Goal: Task Accomplishment & Management: Manage account settings

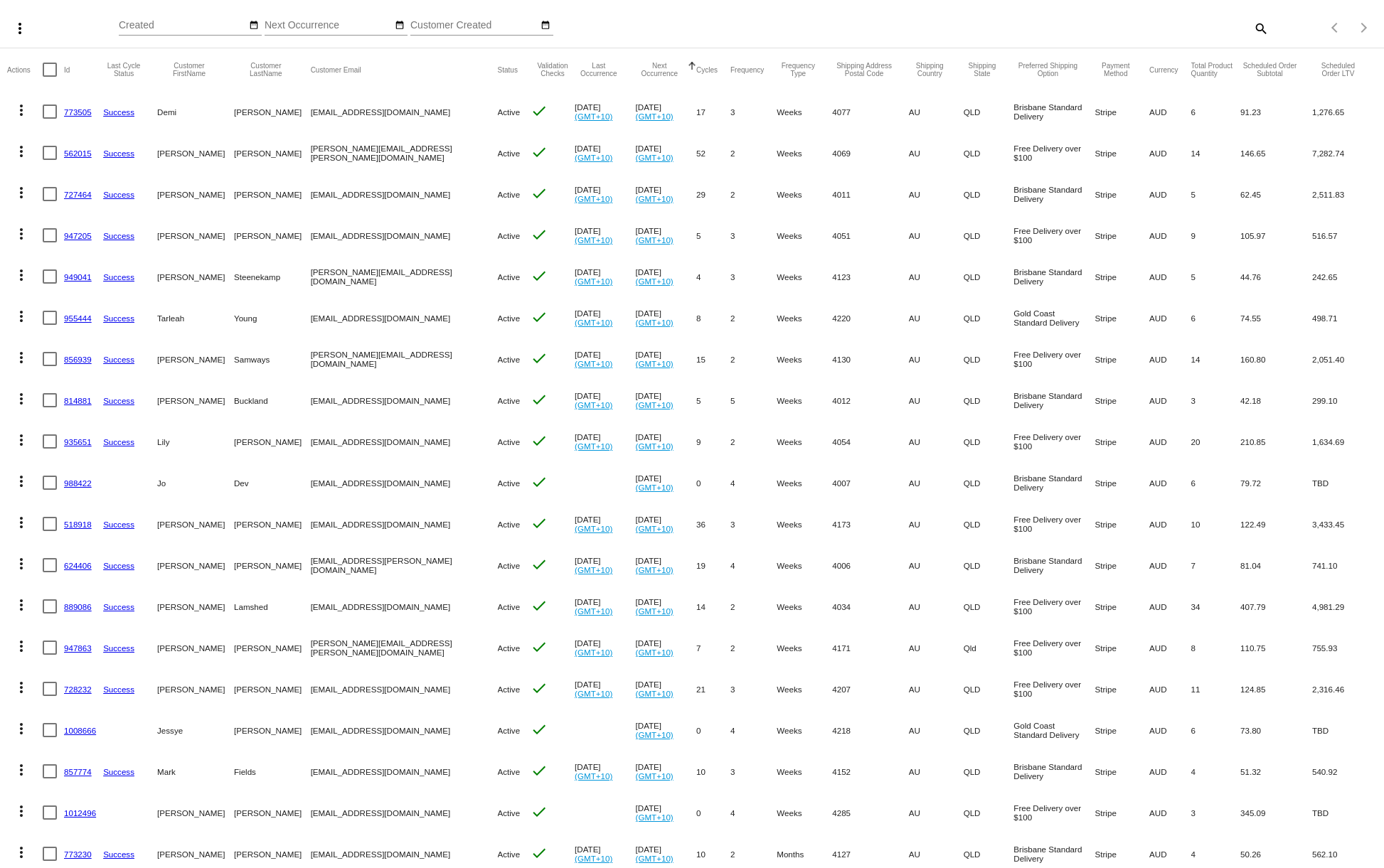
scroll to position [133, 0]
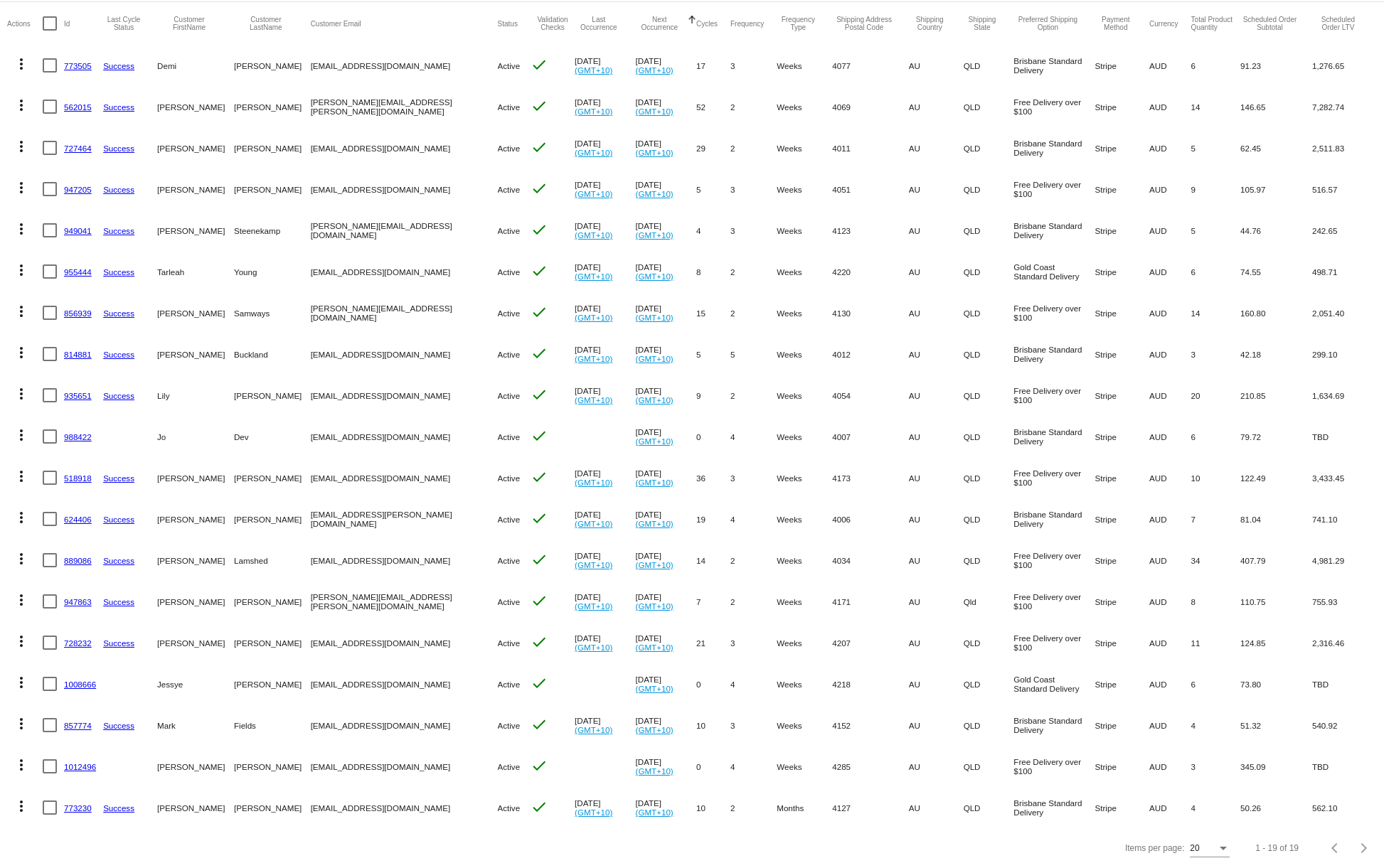
click at [74, 762] on link "1012496" at bounding box center [80, 767] width 32 height 10
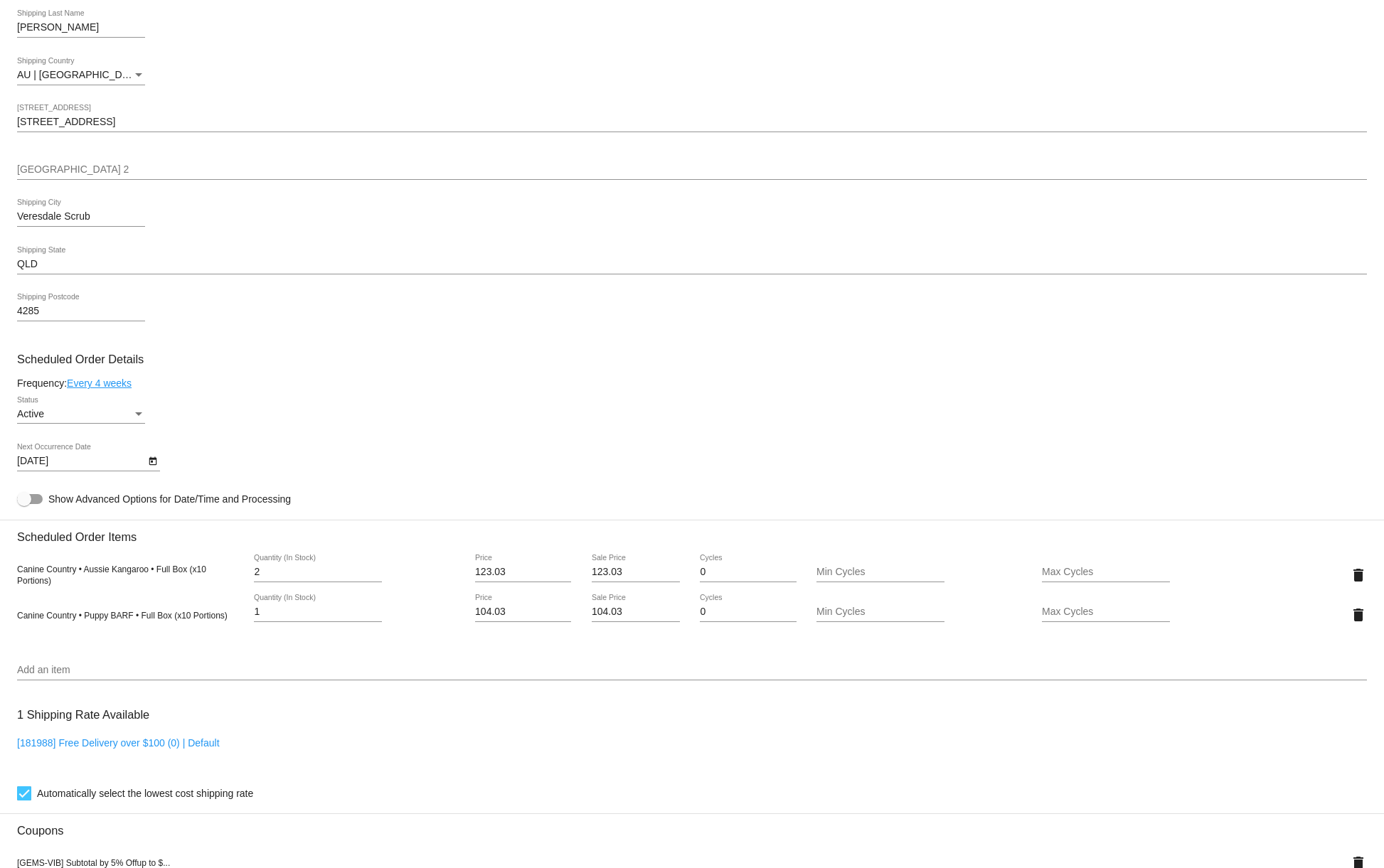
scroll to position [344, 0]
click at [154, 464] on icon "Open calendar" at bounding box center [152, 460] width 8 height 9
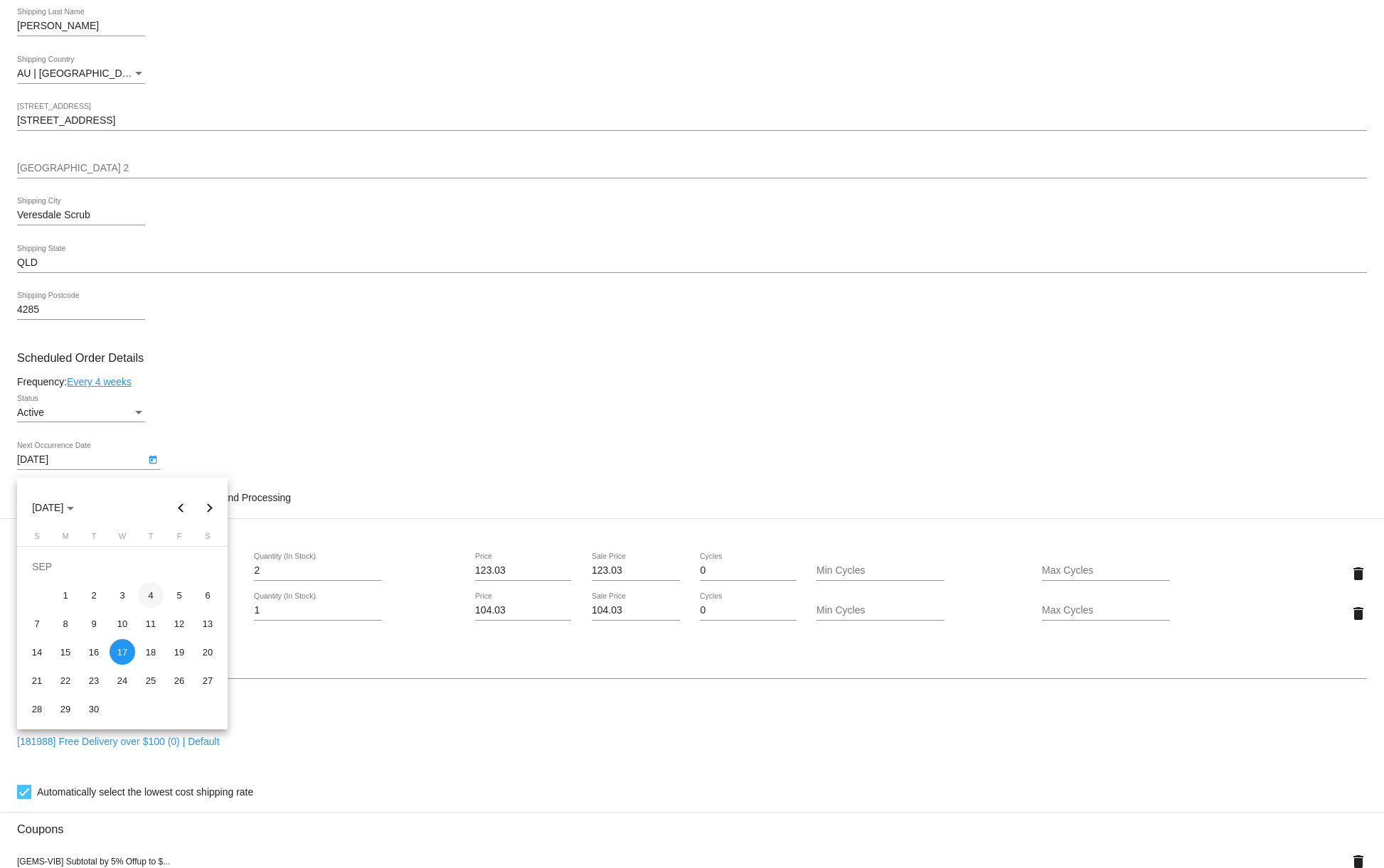
click at [148, 595] on div "4" at bounding box center [150, 594] width 26 height 26
type input "9/4/2025"
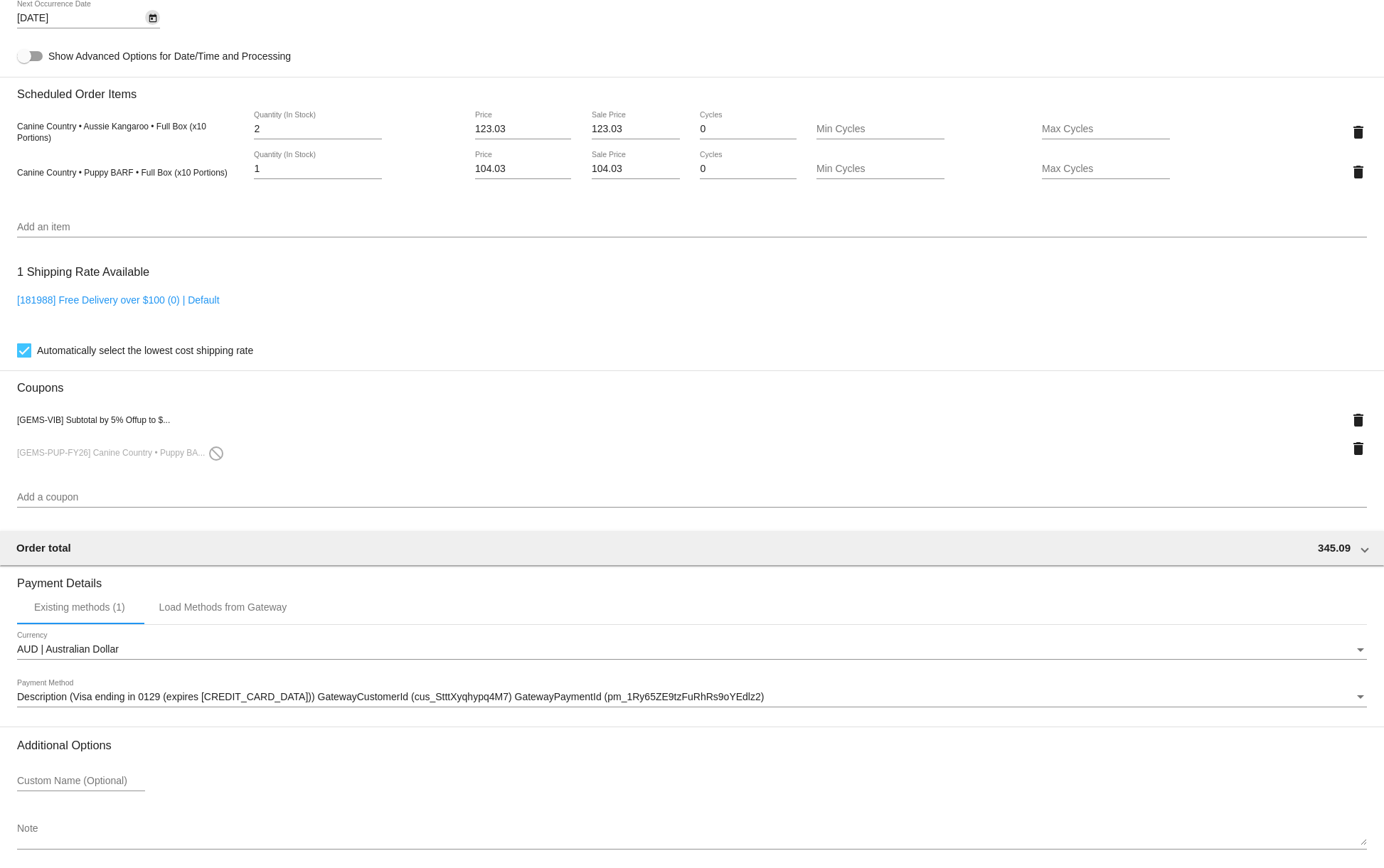
scroll to position [857, 0]
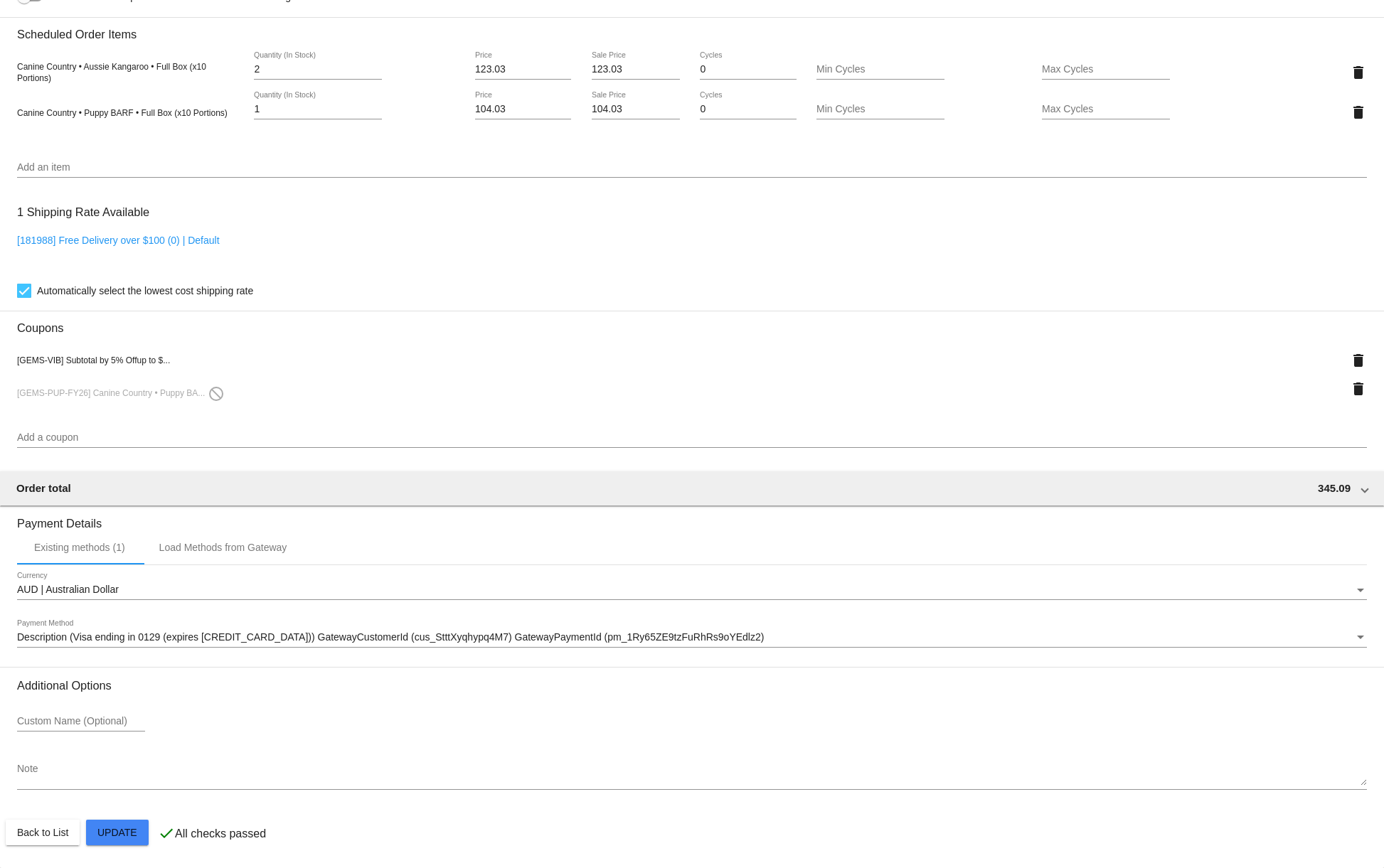
click at [108, 829] on mat-card "Customer 7010609: Linda Dewar gemstonegroodles@gmail.com Customer Shipping Ente…" at bounding box center [692, 98] width 1384 height 1540
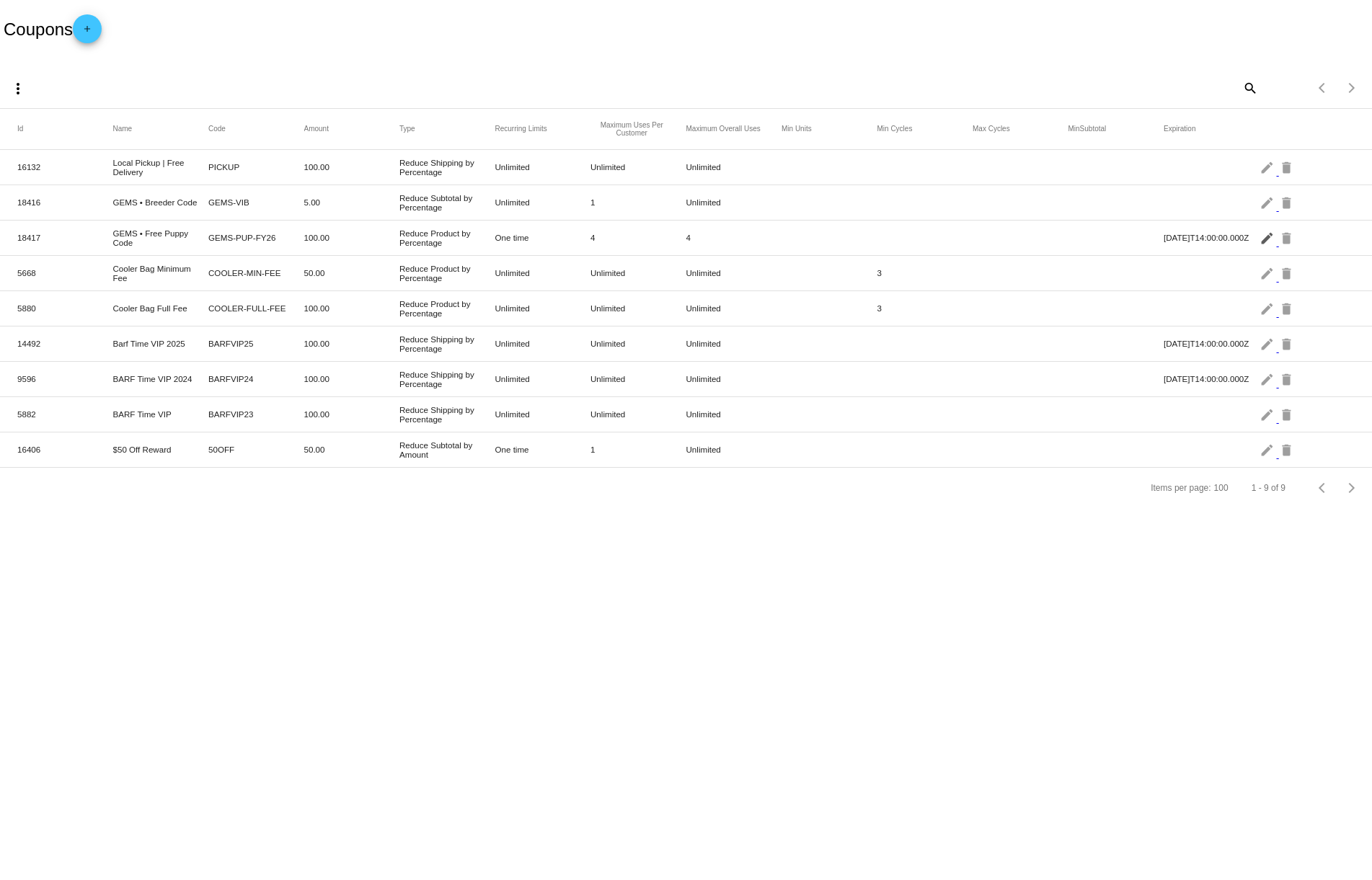
click at [1264, 239] on mat-icon "edit" at bounding box center [1268, 237] width 17 height 22
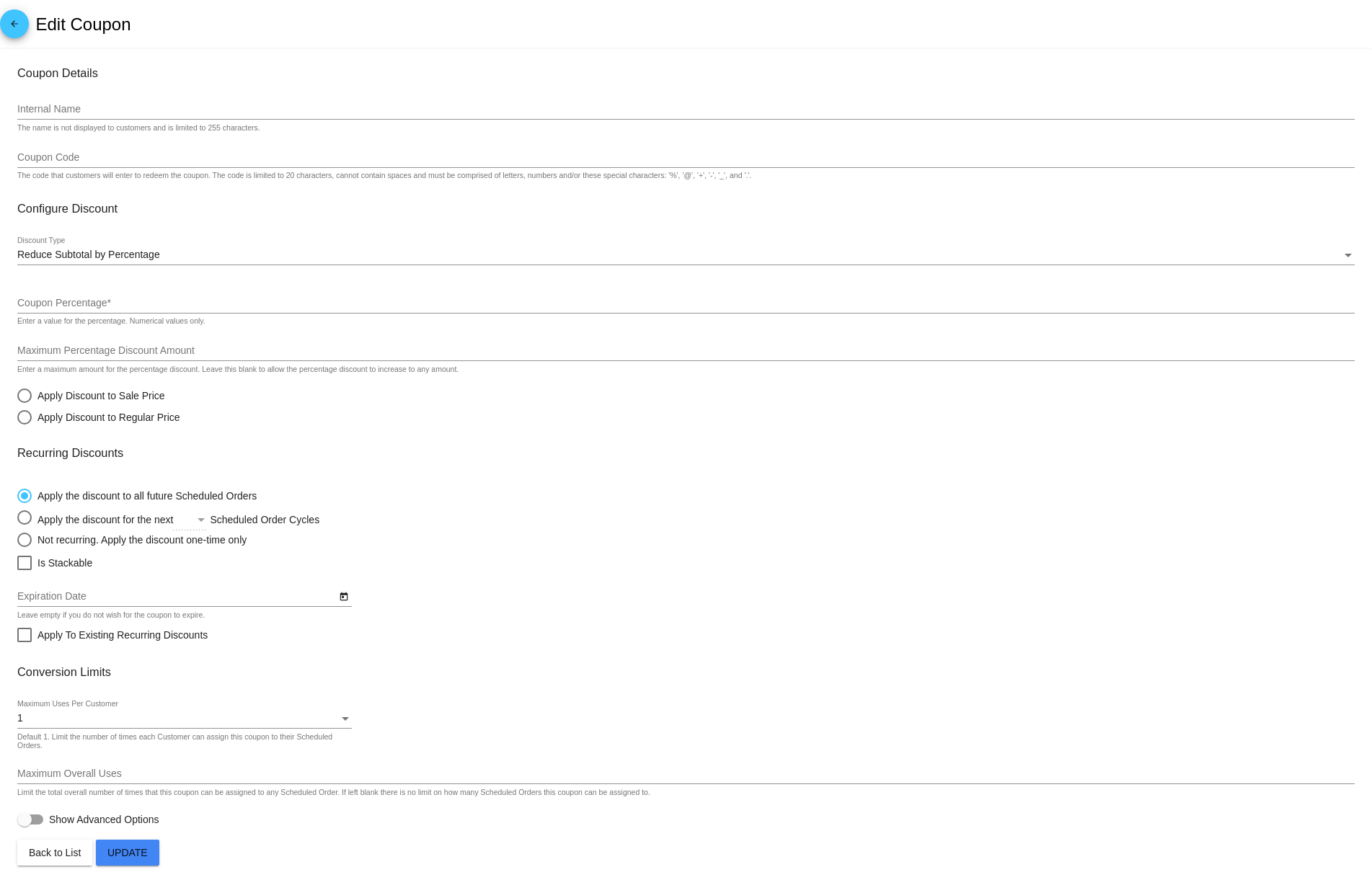
type input "GEMS • Free Puppy Code"
type input "GEMS-PUP-FY26"
type input "100"
type input "[Product] Canine Country • Puppy BARF • Full Box (x10 Portions)"
radio input "false"
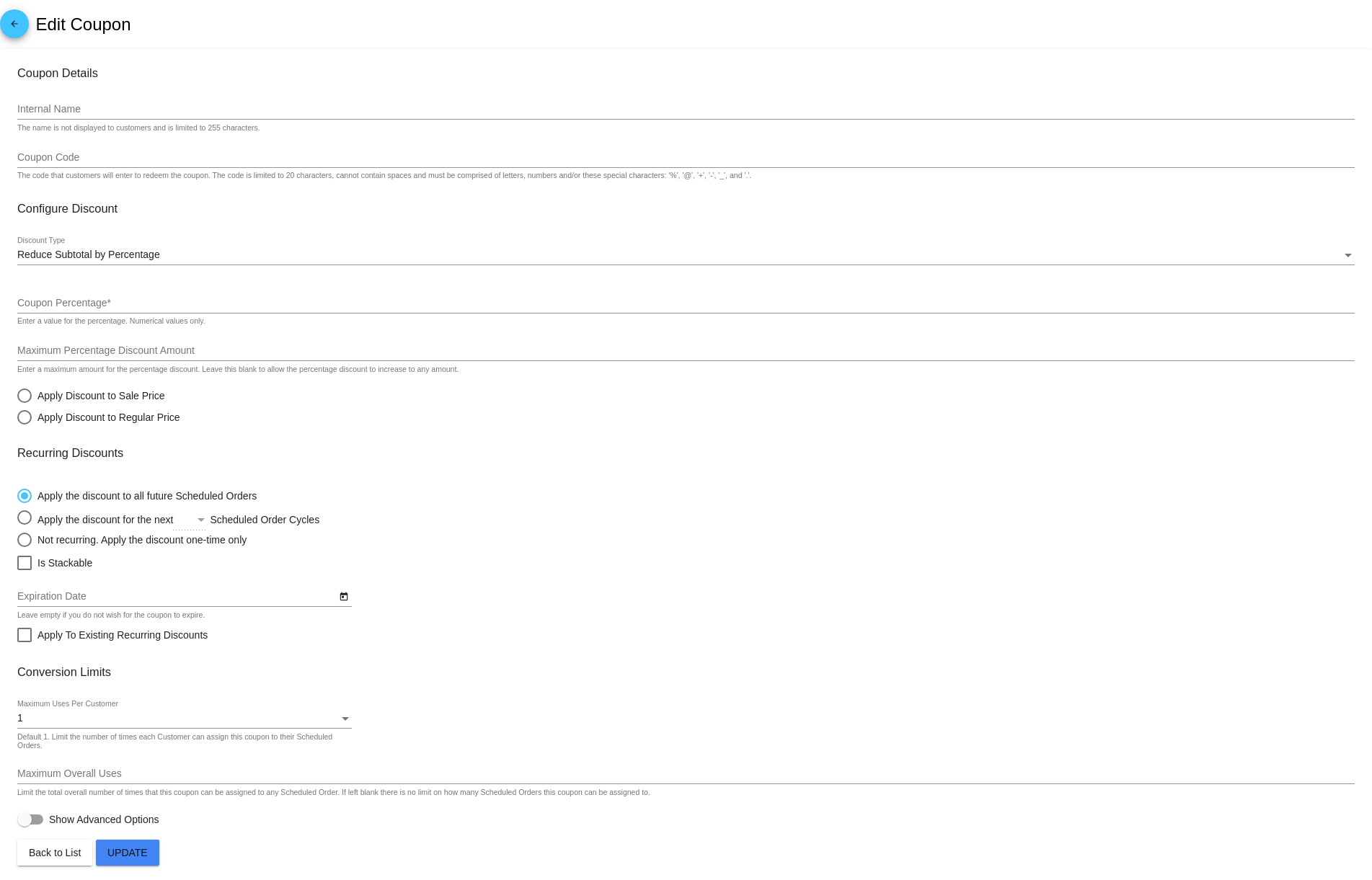
radio input "true"
type input "6/30/2026"
type input "4"
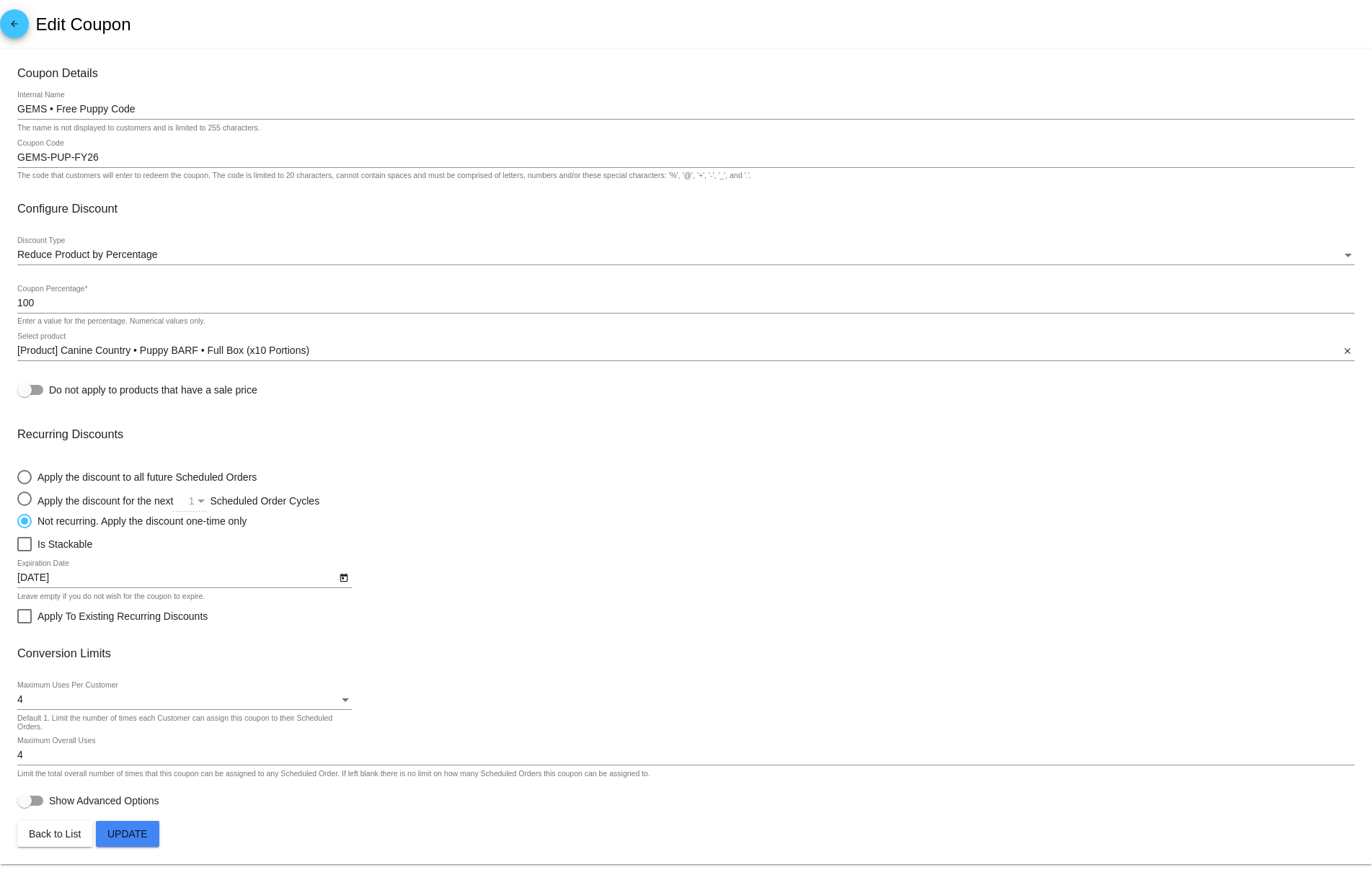
click at [21, 546] on div at bounding box center [24, 544] width 14 height 14
click at [24, 551] on input "Is Stackable" at bounding box center [24, 551] width 1 height 1
checkbox input "true"
click at [115, 831] on button "Update" at bounding box center [128, 834] width 63 height 26
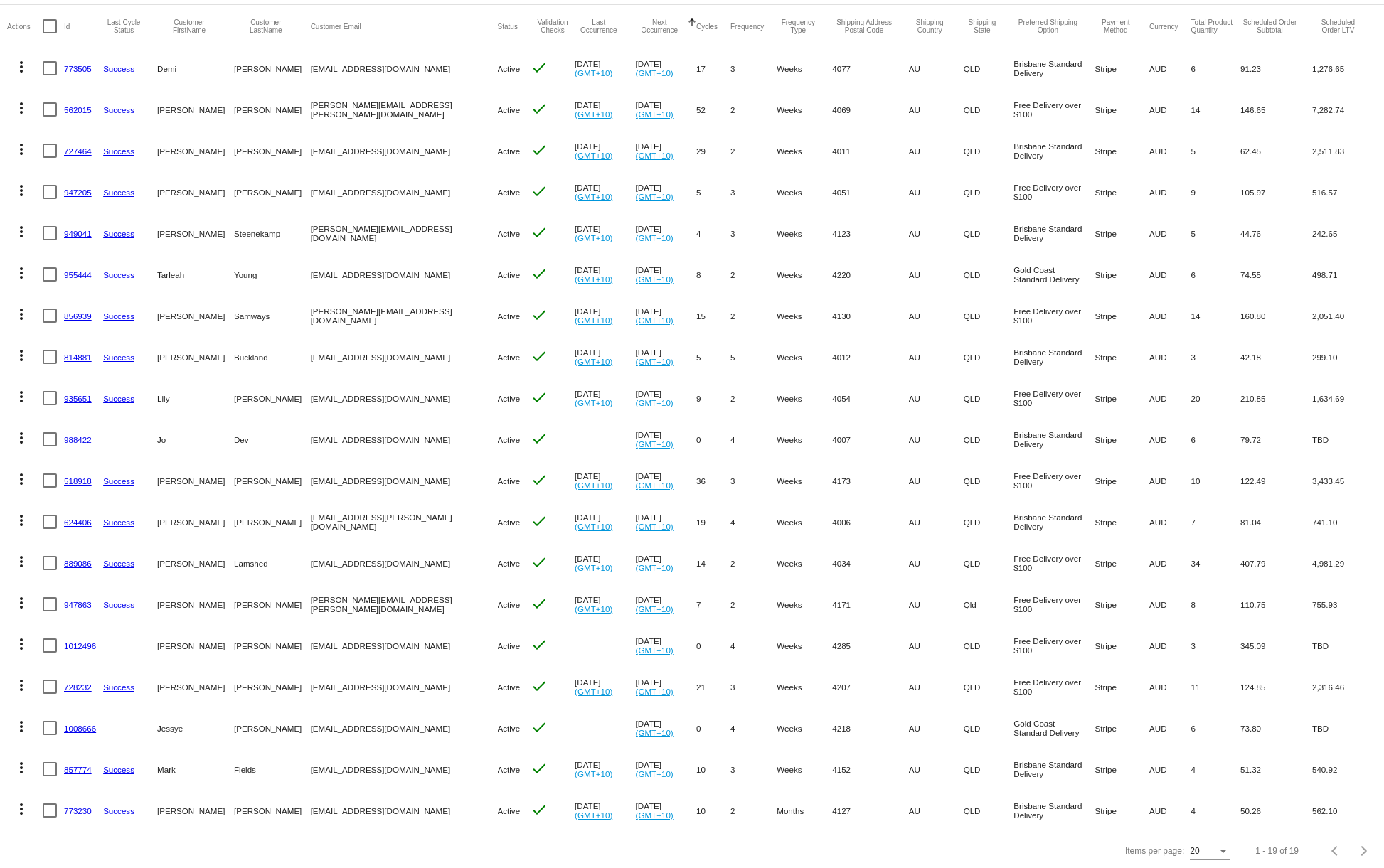
scroll to position [128, 0]
click at [76, 647] on link "1012496" at bounding box center [80, 646] width 32 height 10
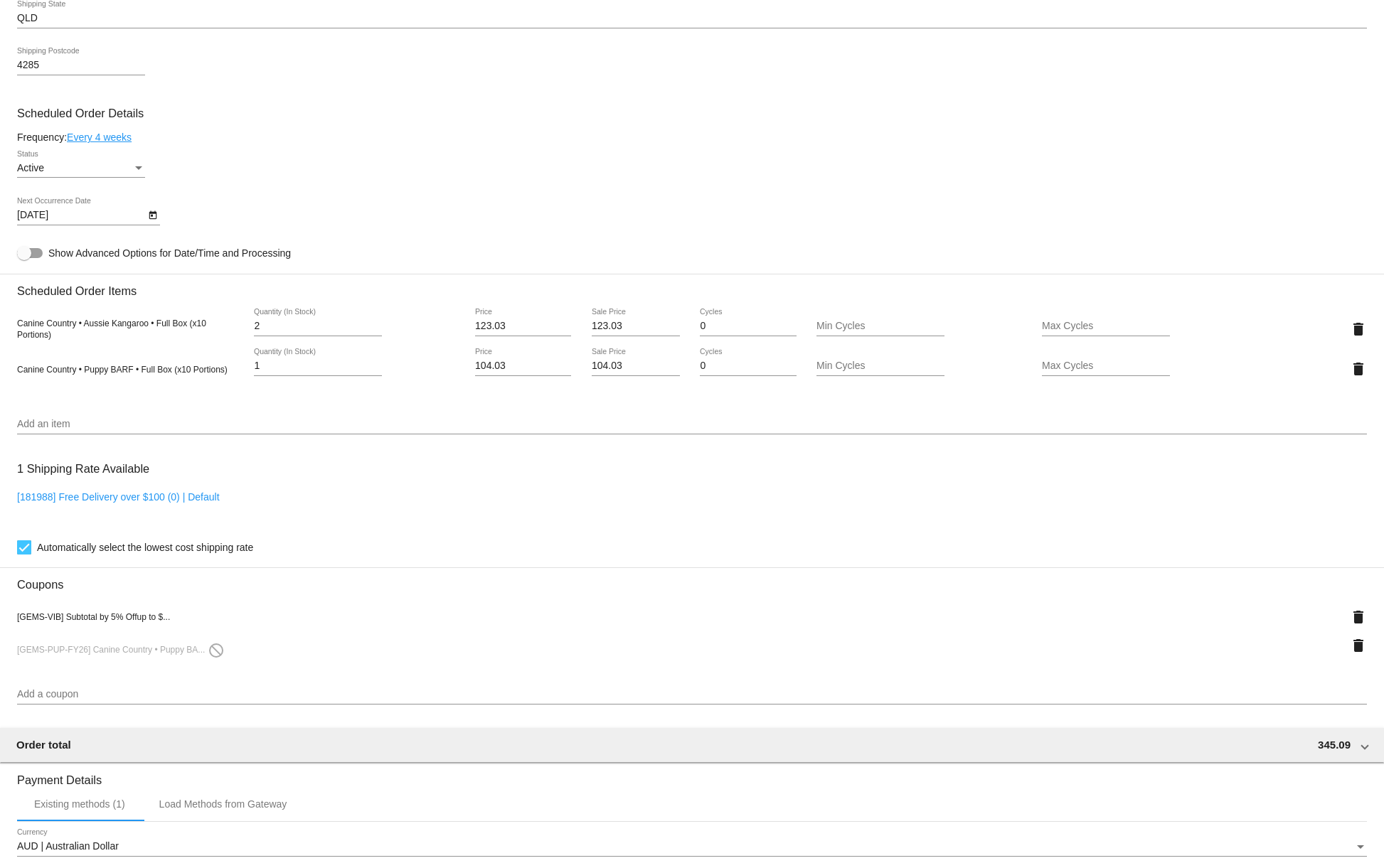
scroll to position [589, 0]
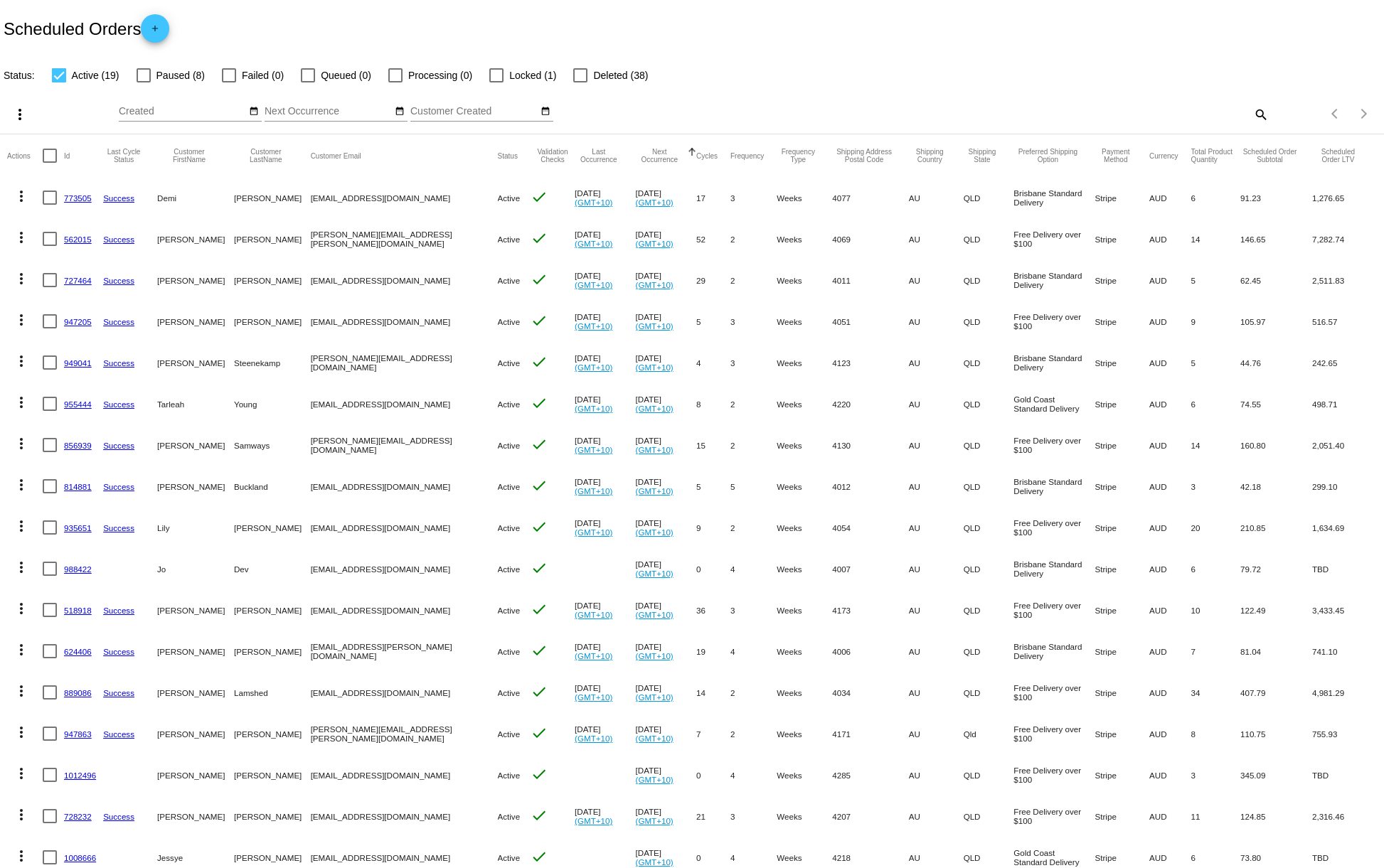
scroll to position [133, 0]
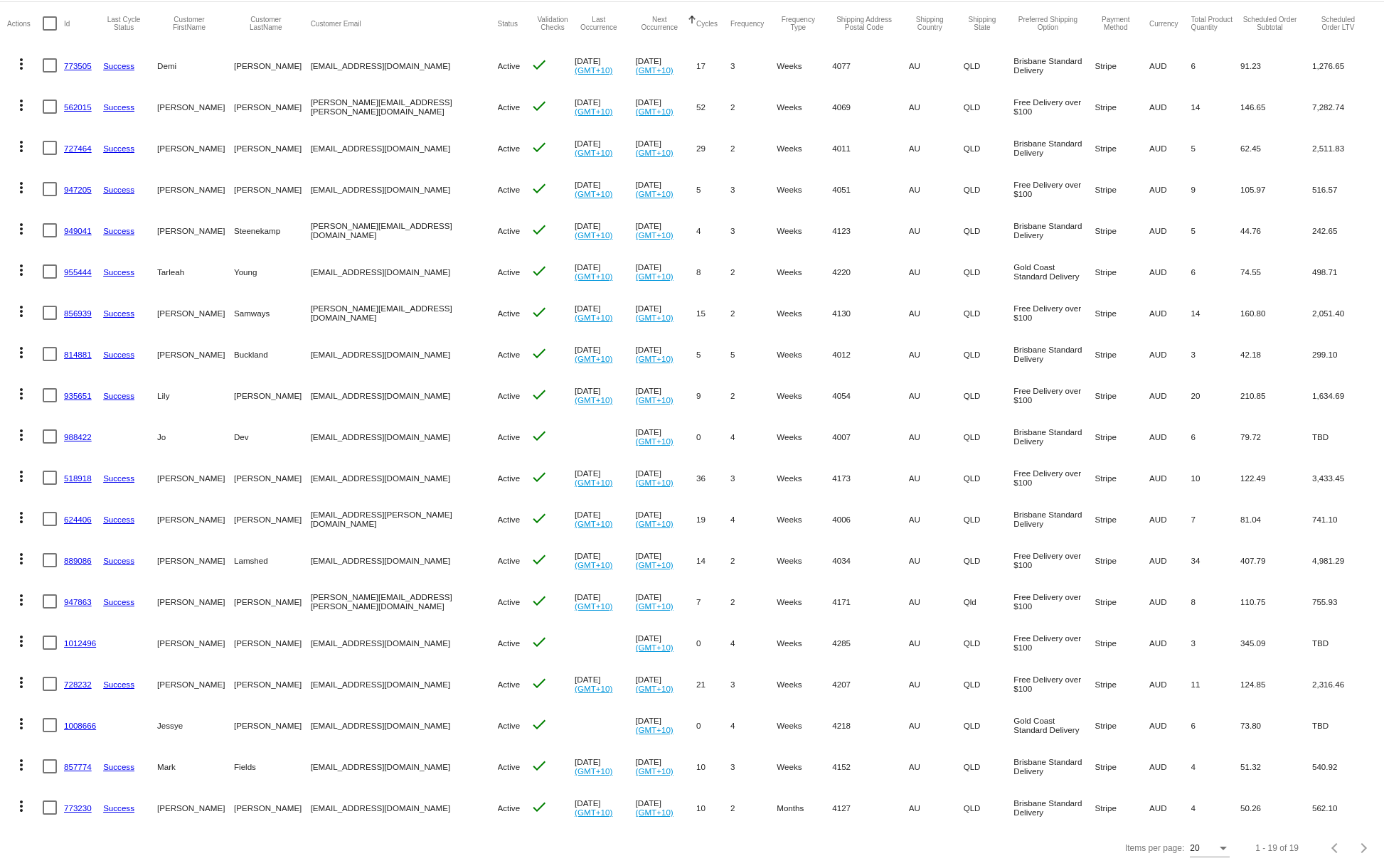
click at [84, 643] on link "1012496" at bounding box center [80, 643] width 32 height 10
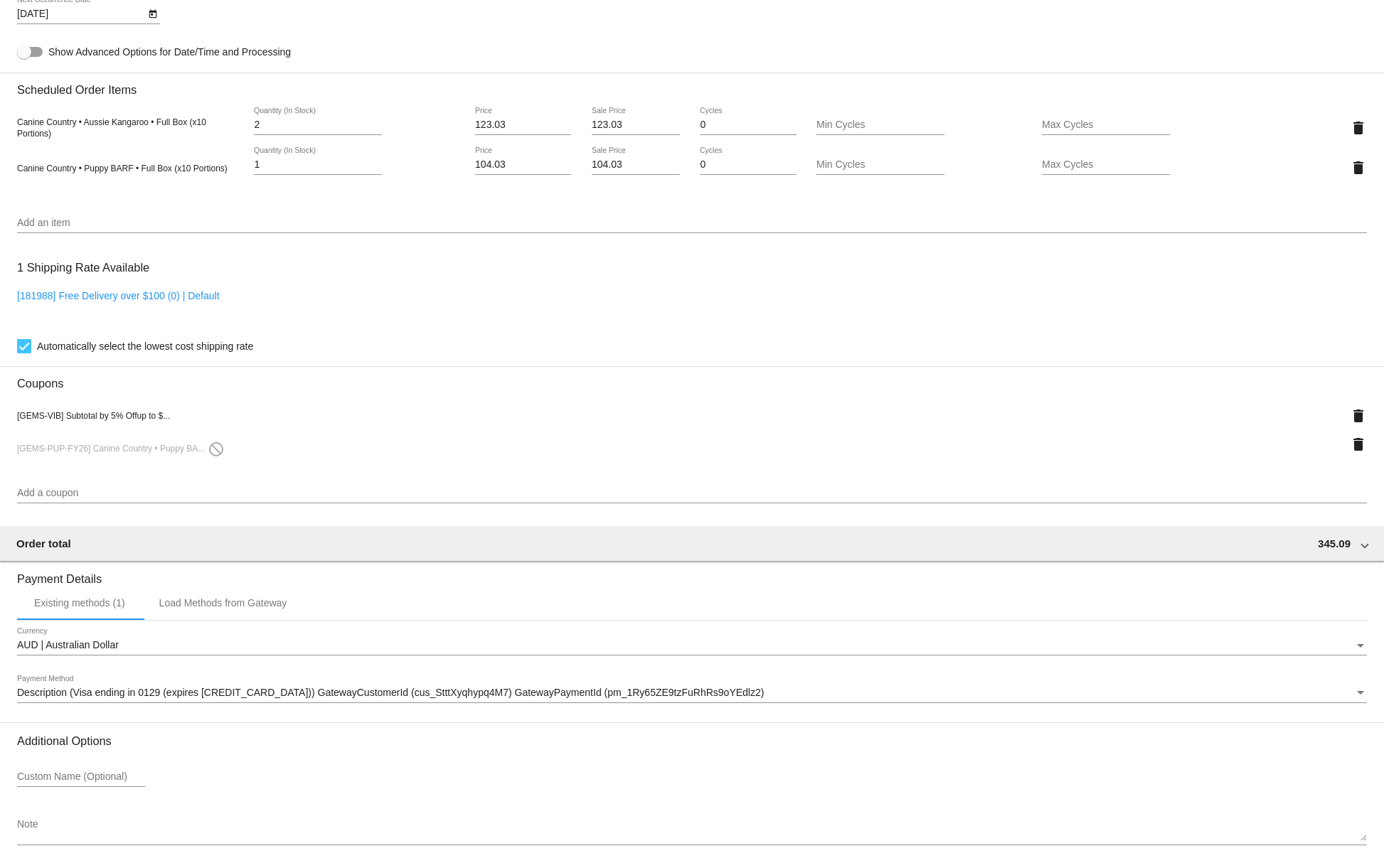
scroll to position [704, 0]
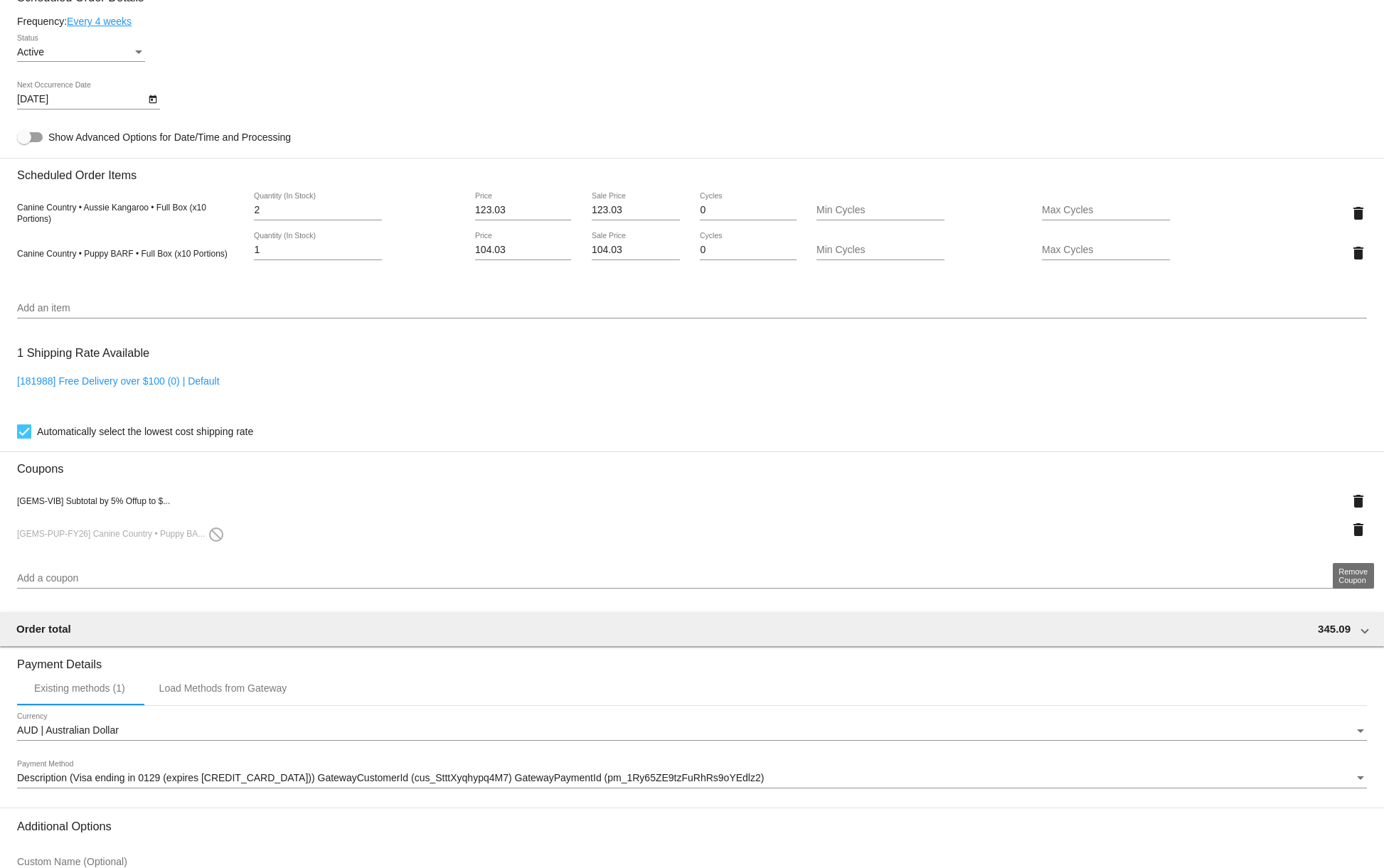
click at [1355, 537] on mat-icon "delete" at bounding box center [1358, 529] width 17 height 17
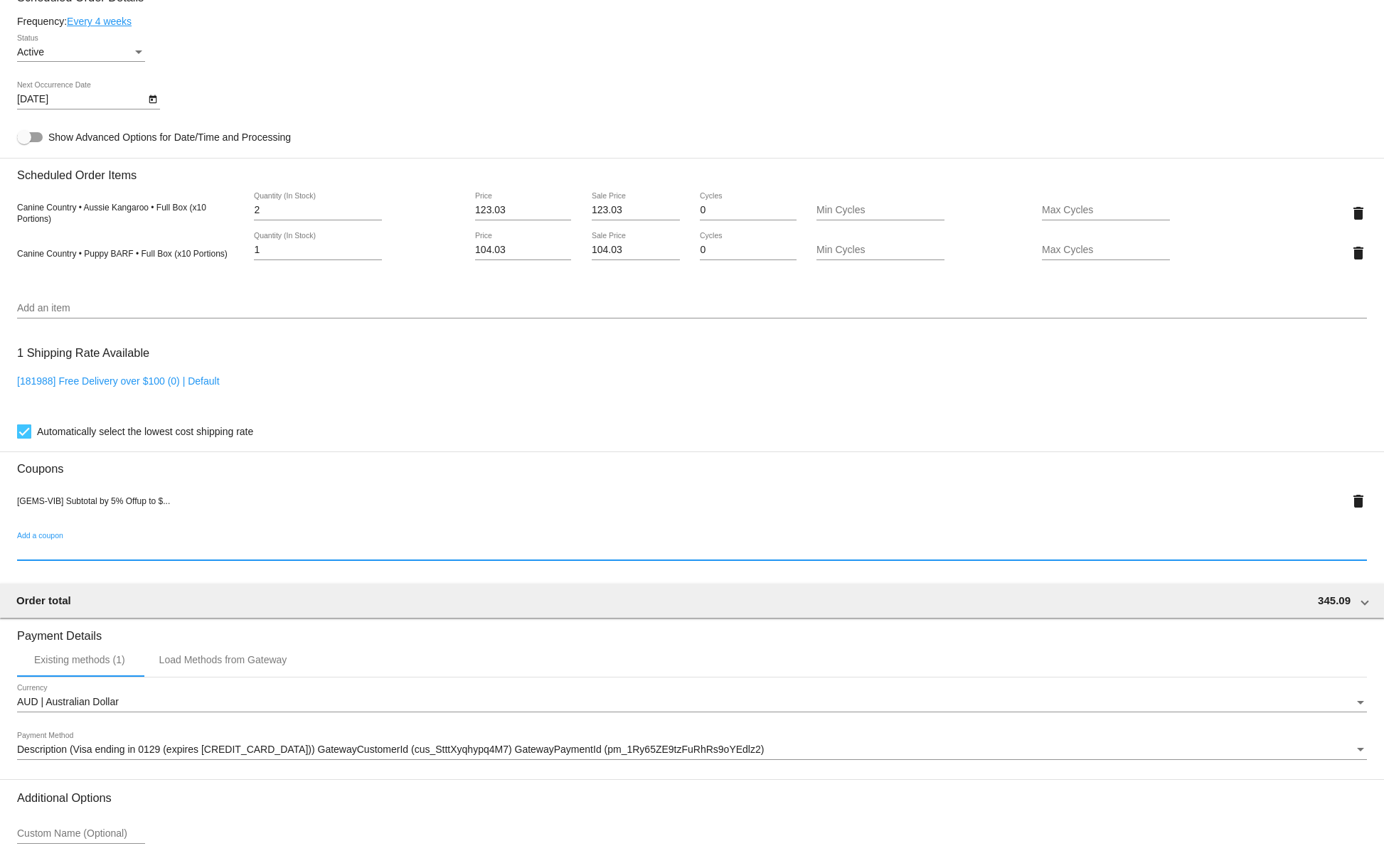
click at [104, 556] on input "Add a coupon" at bounding box center [692, 550] width 1350 height 11
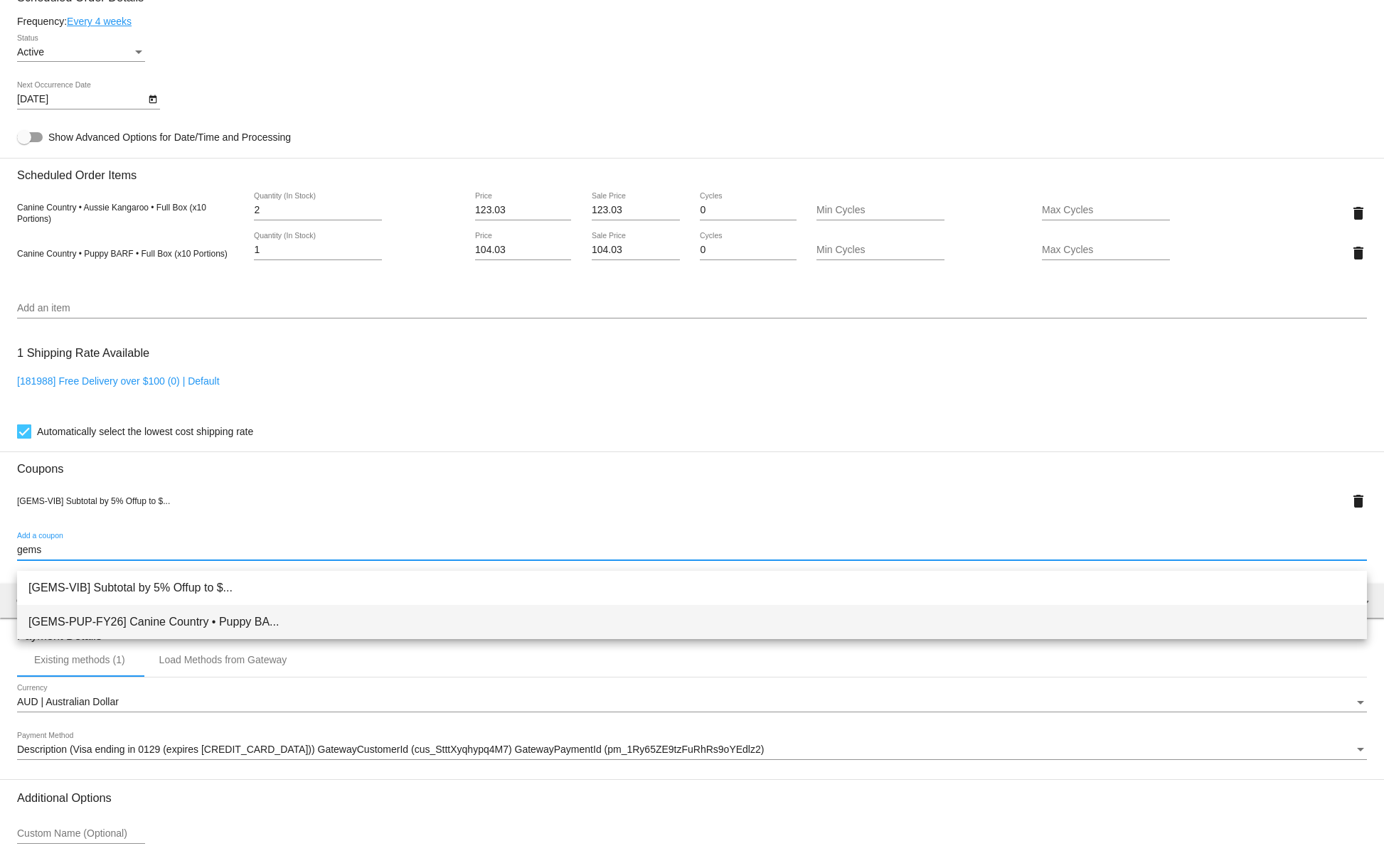
type input "gems"
click at [161, 624] on span "[GEMS-PUP-FY26] Canine Country • Puppy BA..." at bounding box center [692, 622] width 1328 height 34
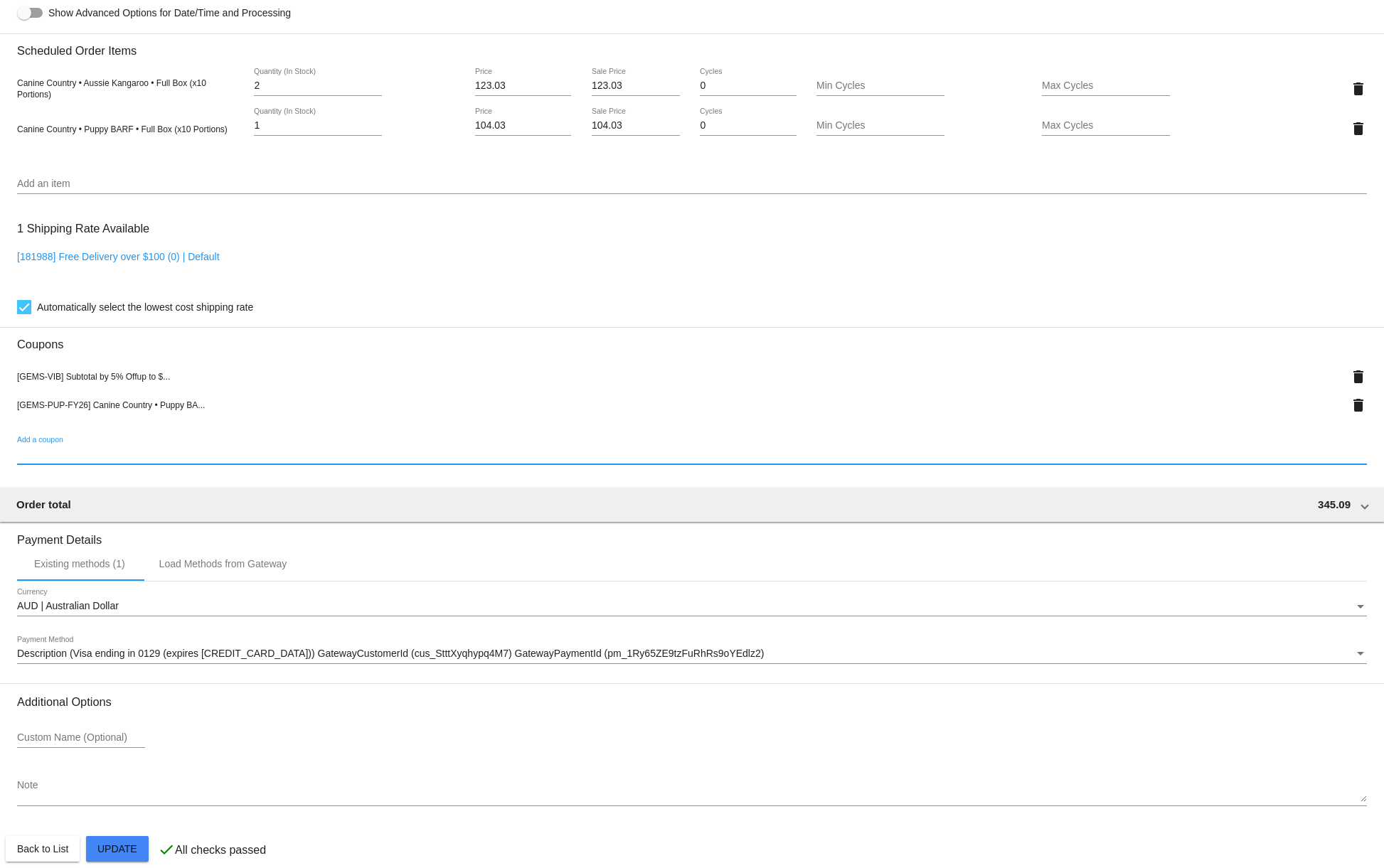
scroll to position [857, 0]
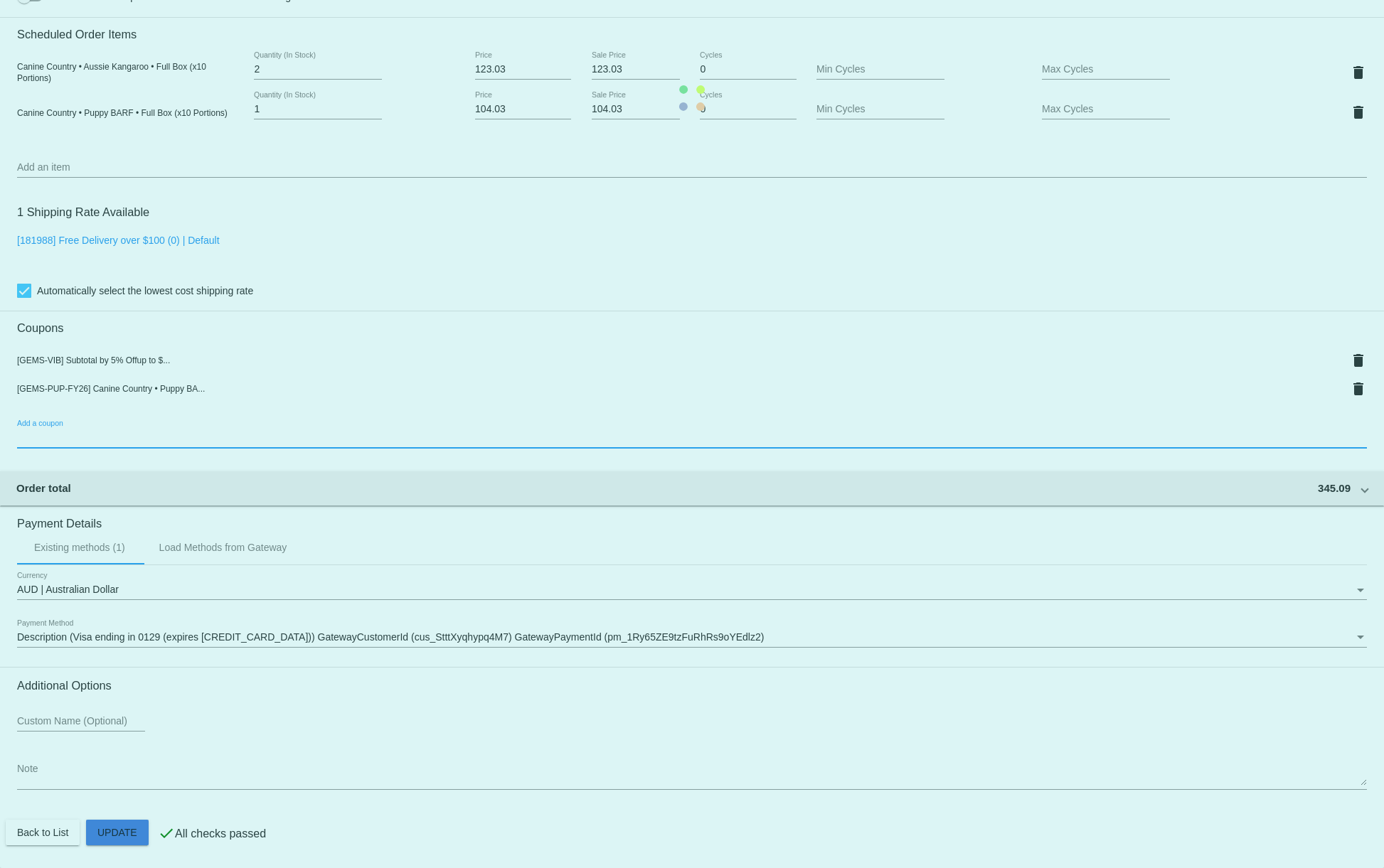
click at [115, 833] on mat-card "Customer 7010609: Linda Dewar gemstonegroodles@gmail.com Customer Shipping Ente…" at bounding box center [692, 98] width 1384 height 1540
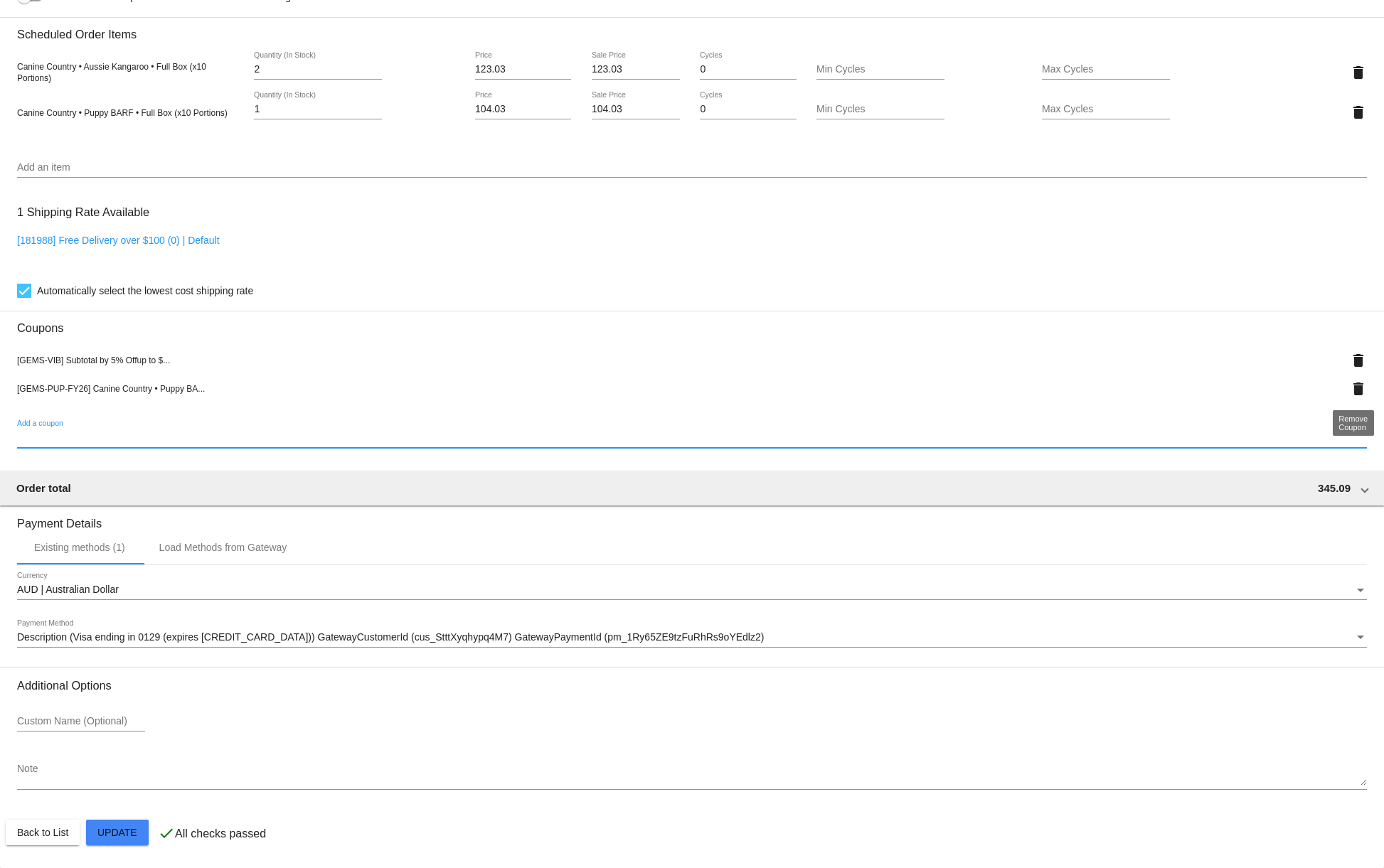
click at [1358, 388] on mat-icon "delete" at bounding box center [1358, 389] width 17 height 17
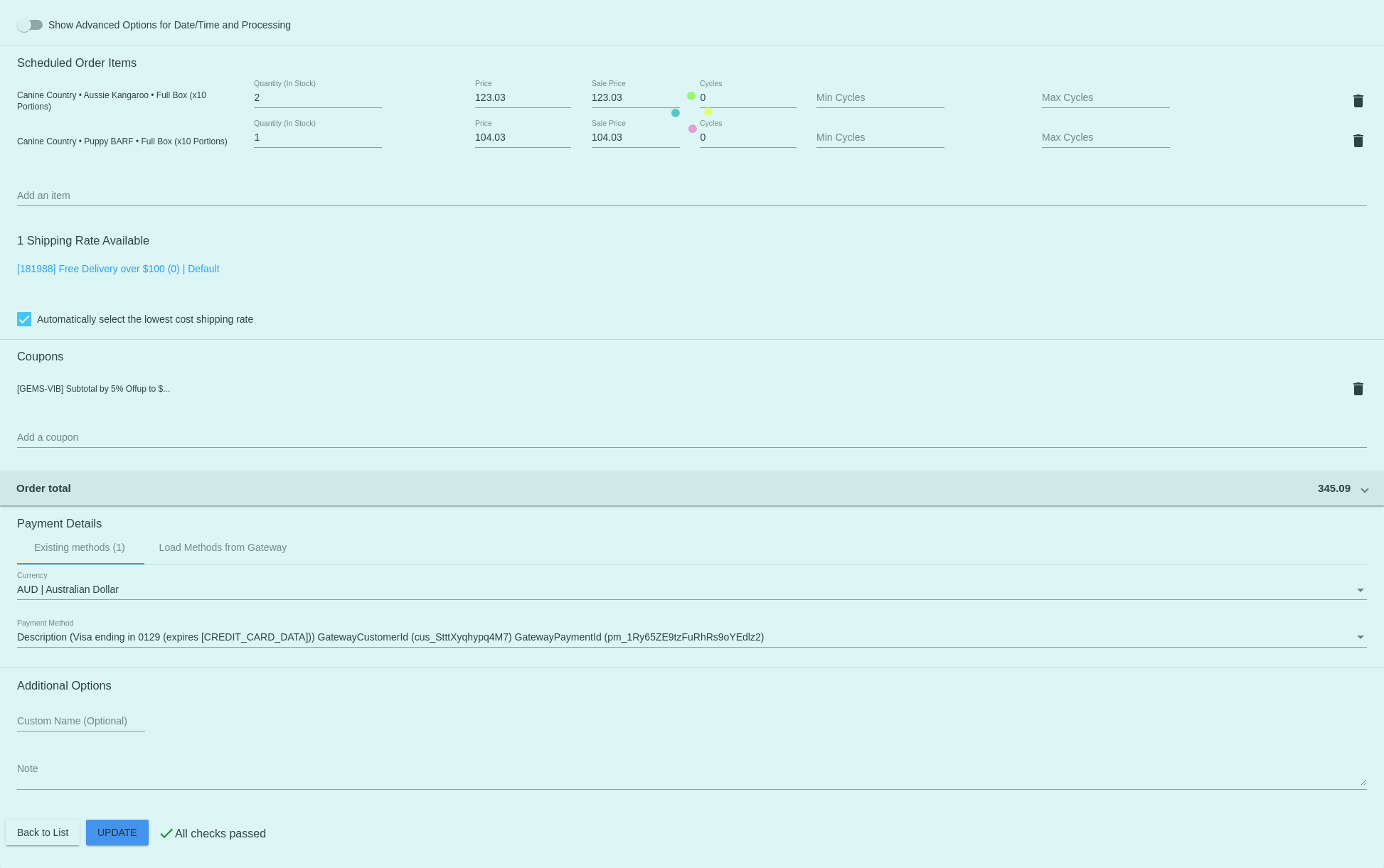
scroll to position [829, 0]
click at [128, 835] on mat-card "Customer 7010609: [PERSON_NAME] [EMAIL_ADDRESS][DOMAIN_NAME] Customer Shipping …" at bounding box center [692, 112] width 1384 height 1512
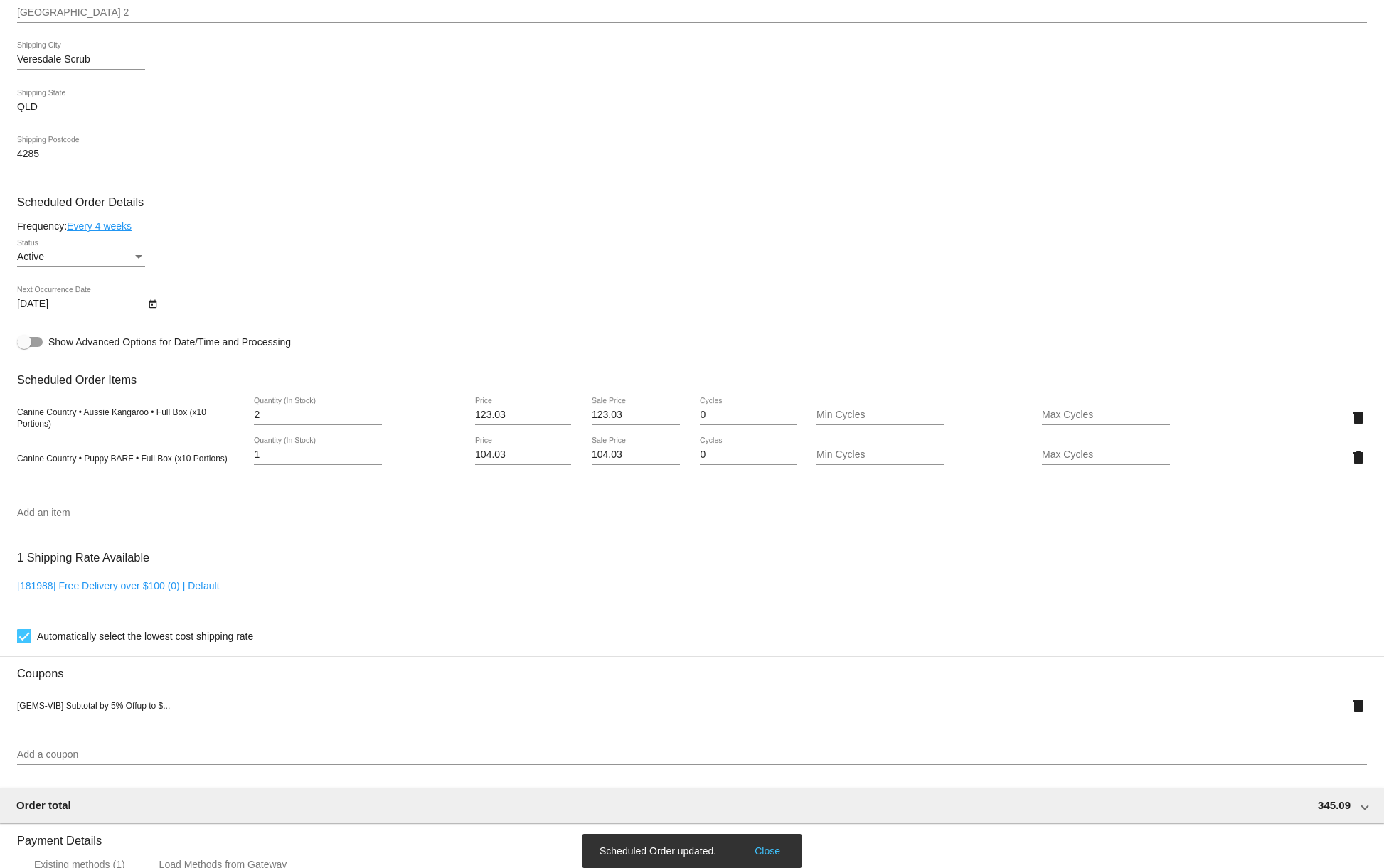
scroll to position [0, 0]
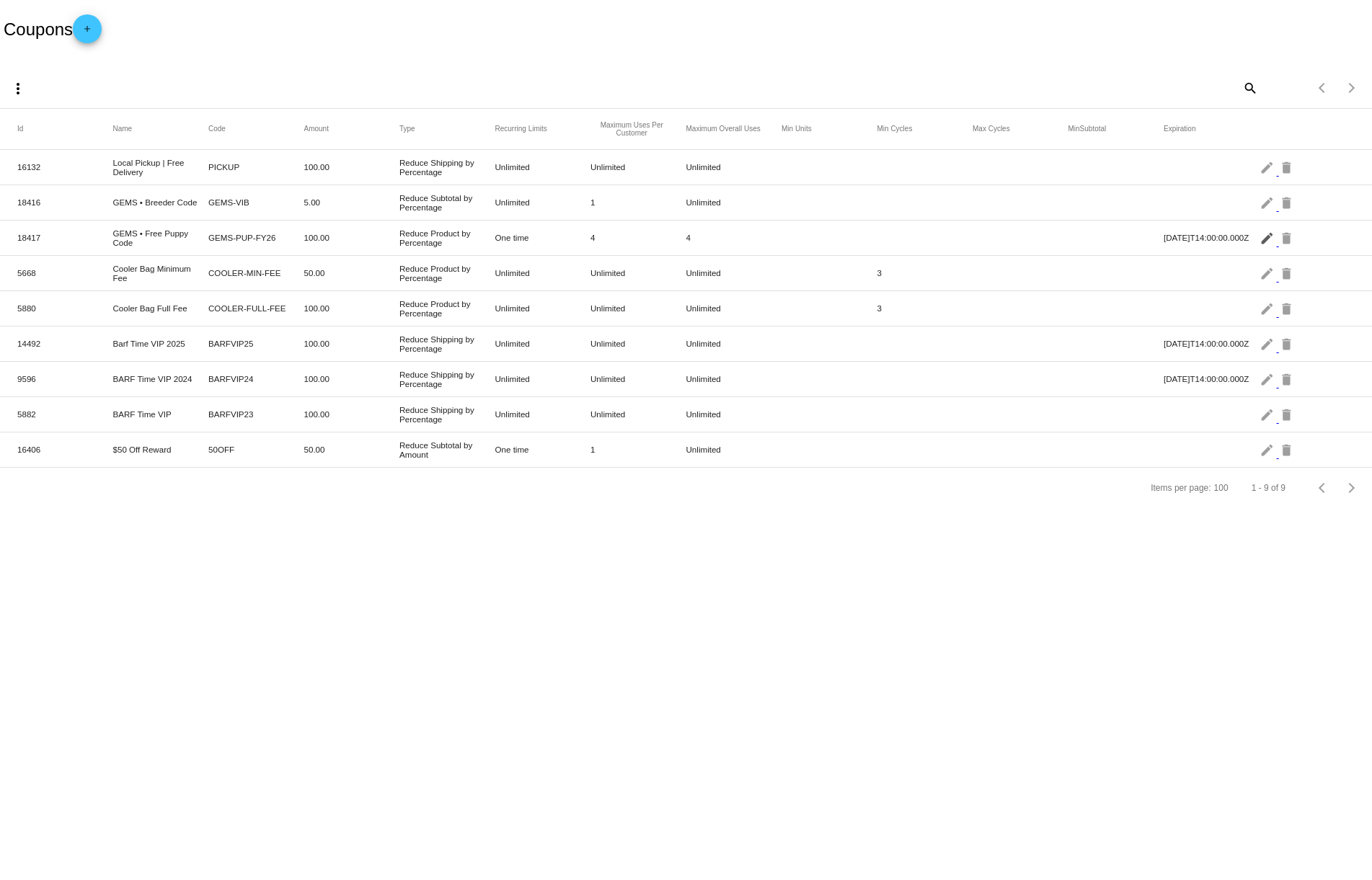
click at [1267, 237] on mat-icon "edit" at bounding box center [1268, 237] width 17 height 22
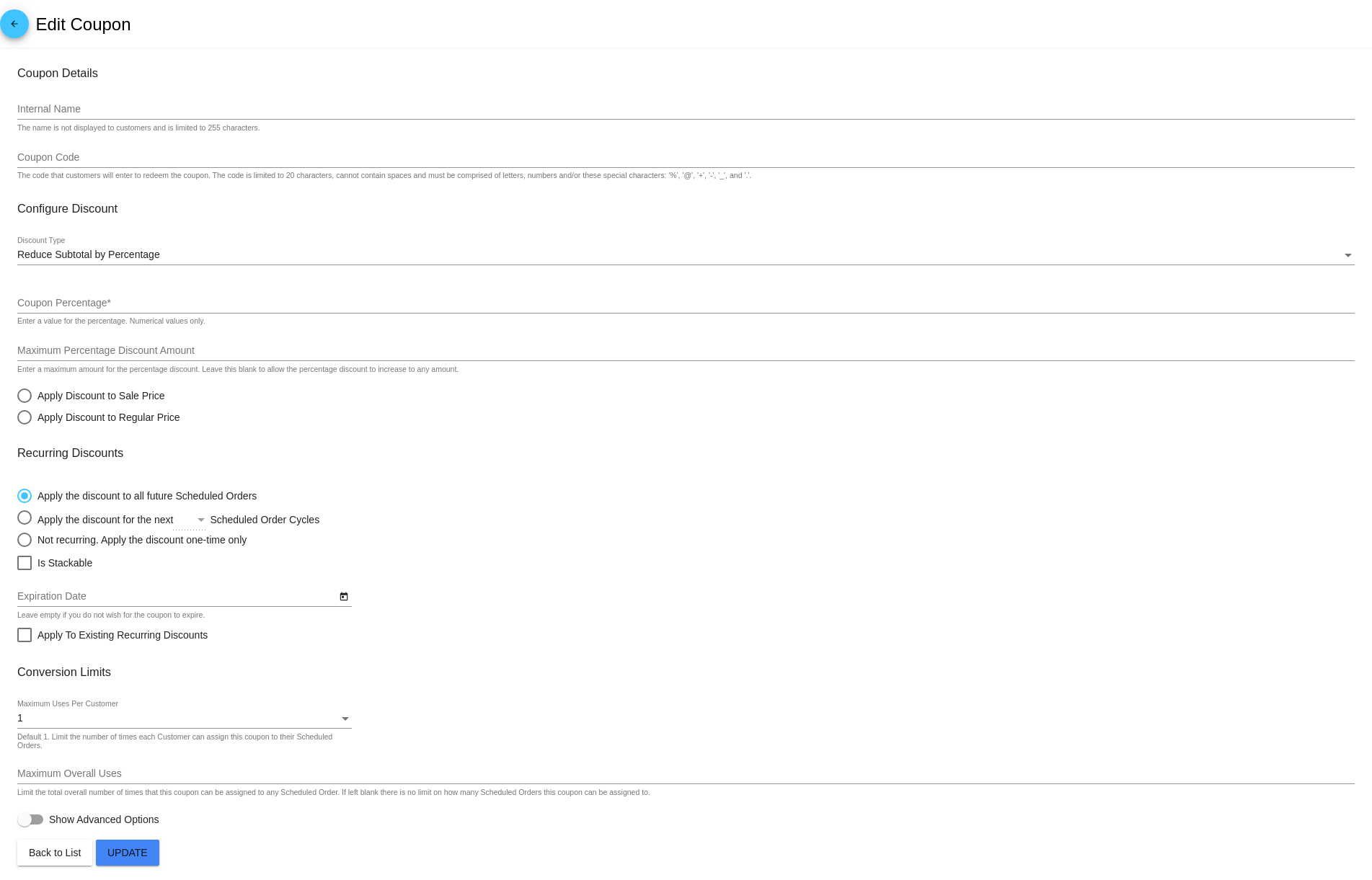
type input "GEMS • Free Puppy Code"
type input "GEMS-PUP-FY26"
type input "100"
type input "[Product] Canine Country • Puppy BARF • Full Box (x10 Portions)"
radio input "false"
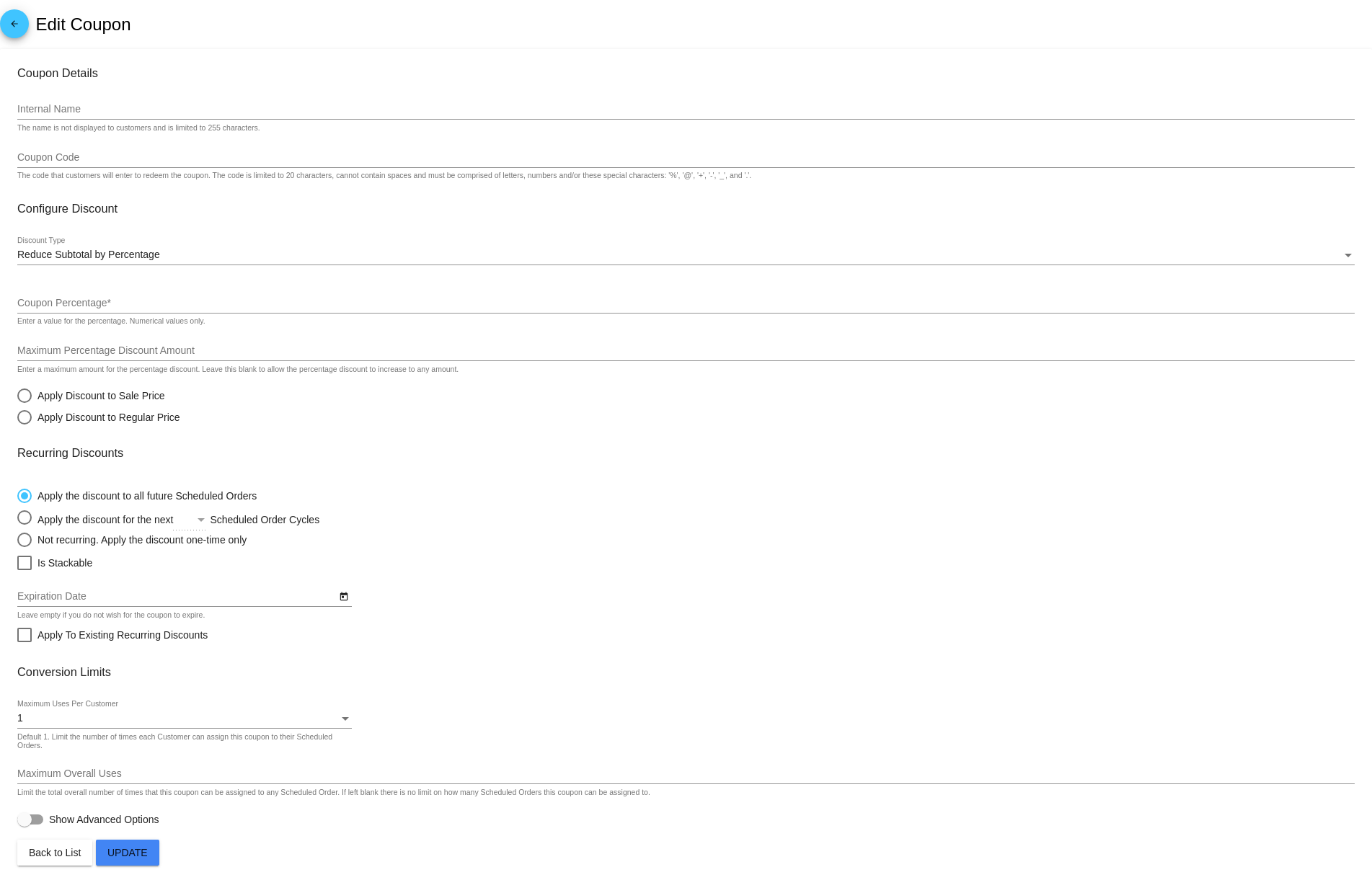
radio input "true"
checkbox input "true"
type input "[DATE]"
type input "4"
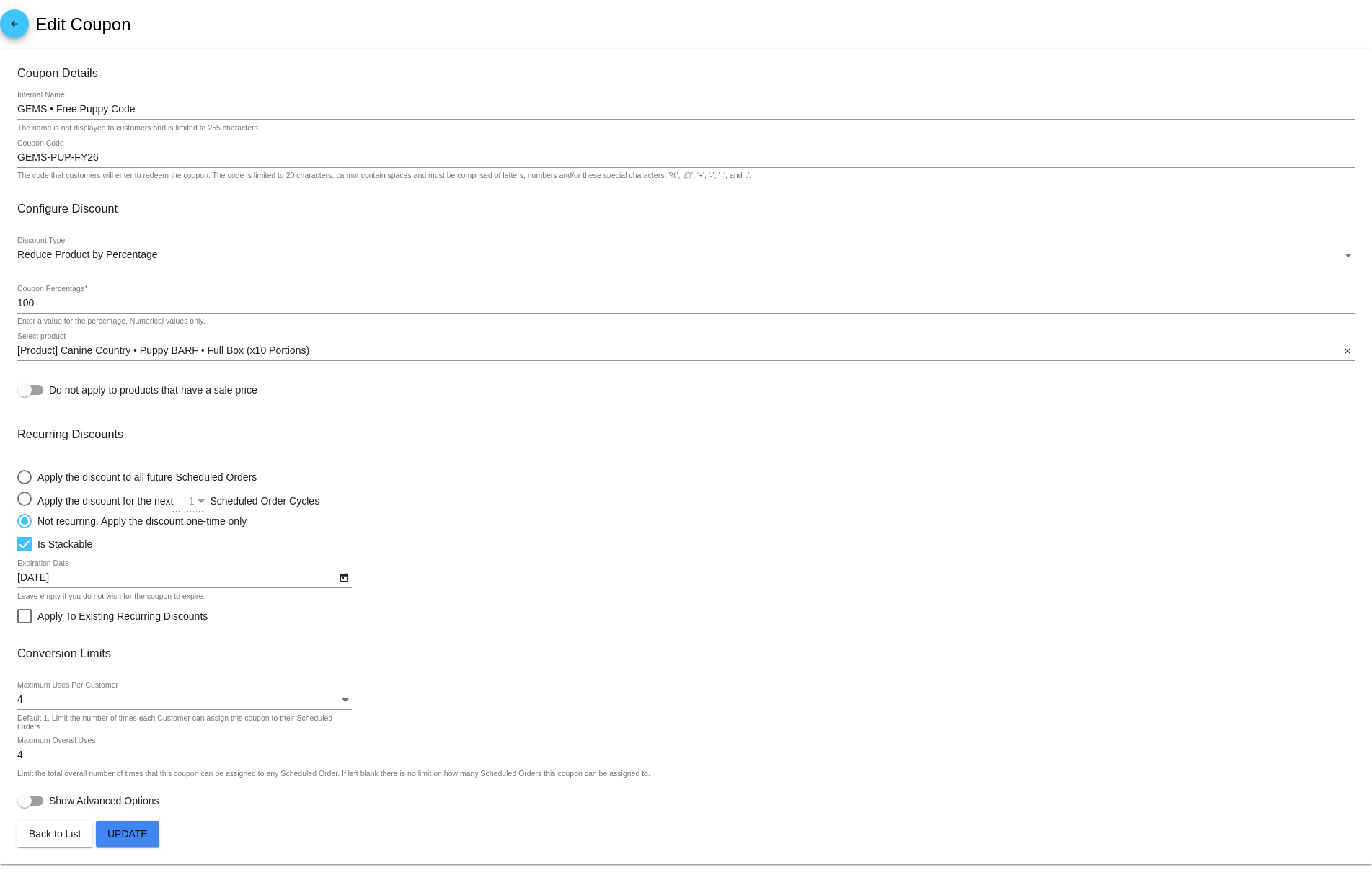
click at [126, 476] on div "Apply the discount to all future Scheduled Orders" at bounding box center [145, 477] width 225 height 12
click at [17, 476] on input "Apply the discount to all future Scheduled Orders" at bounding box center [17, 476] width 1 height 1
radio input "true"
click at [115, 502] on div "Apply the discount for the next Scheduled Order Cycles" at bounding box center [224, 498] width 384 height 15
click at [17, 499] on input "Apply the discount for the next Scheduled Order Cycles" at bounding box center [17, 498] width 1 height 1
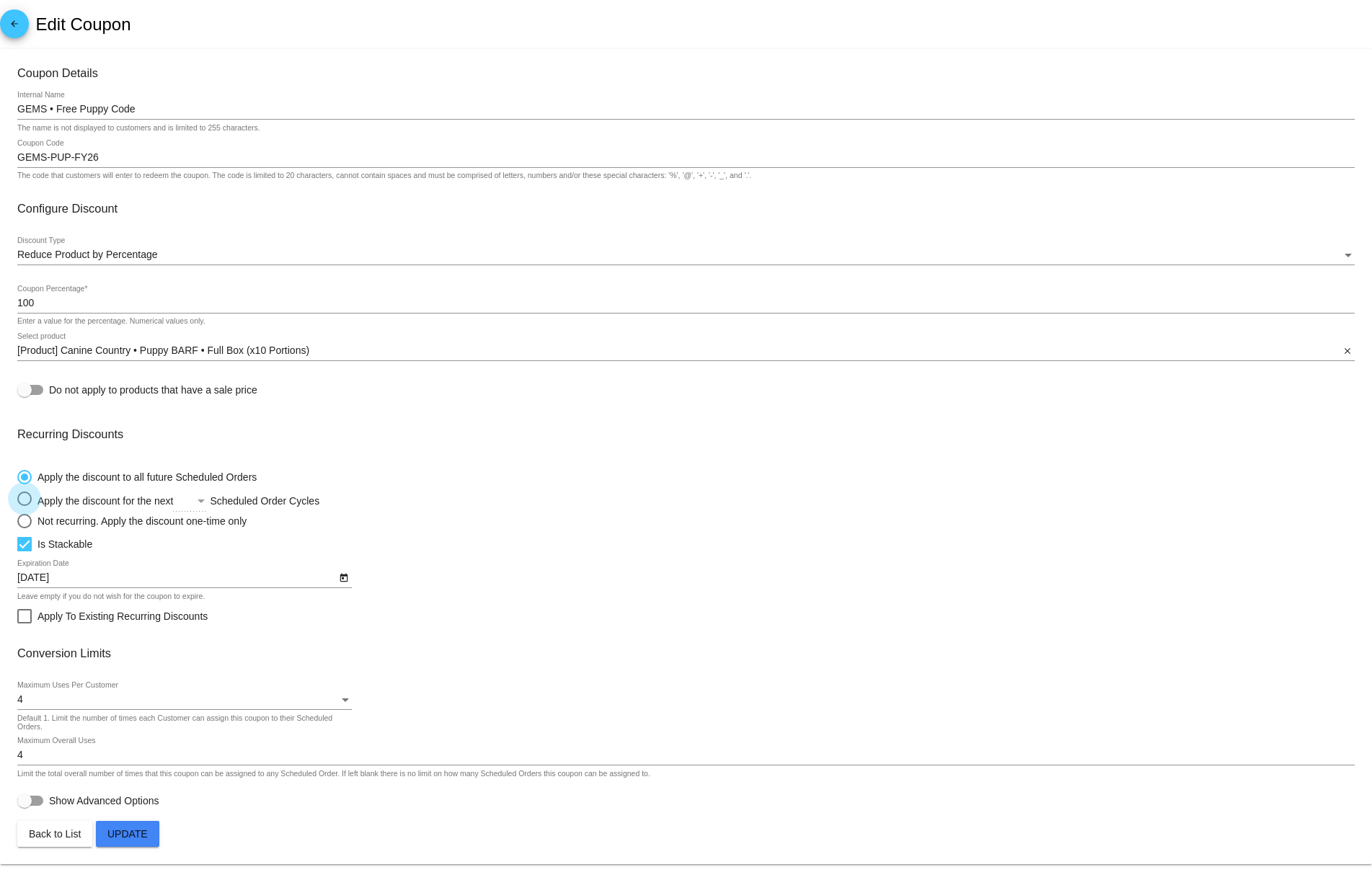
radio input "true"
click at [205, 503] on div "Select an option" at bounding box center [202, 501] width 7 height 4
click at [17, 499] on input "Apply the discount for the next Scheduled Order Cycles" at bounding box center [17, 498] width 1 height 1
click at [202, 507] on span "1" at bounding box center [207, 505] width 58 height 30
click at [148, 835] on span "Update" at bounding box center [127, 834] width 40 height 12
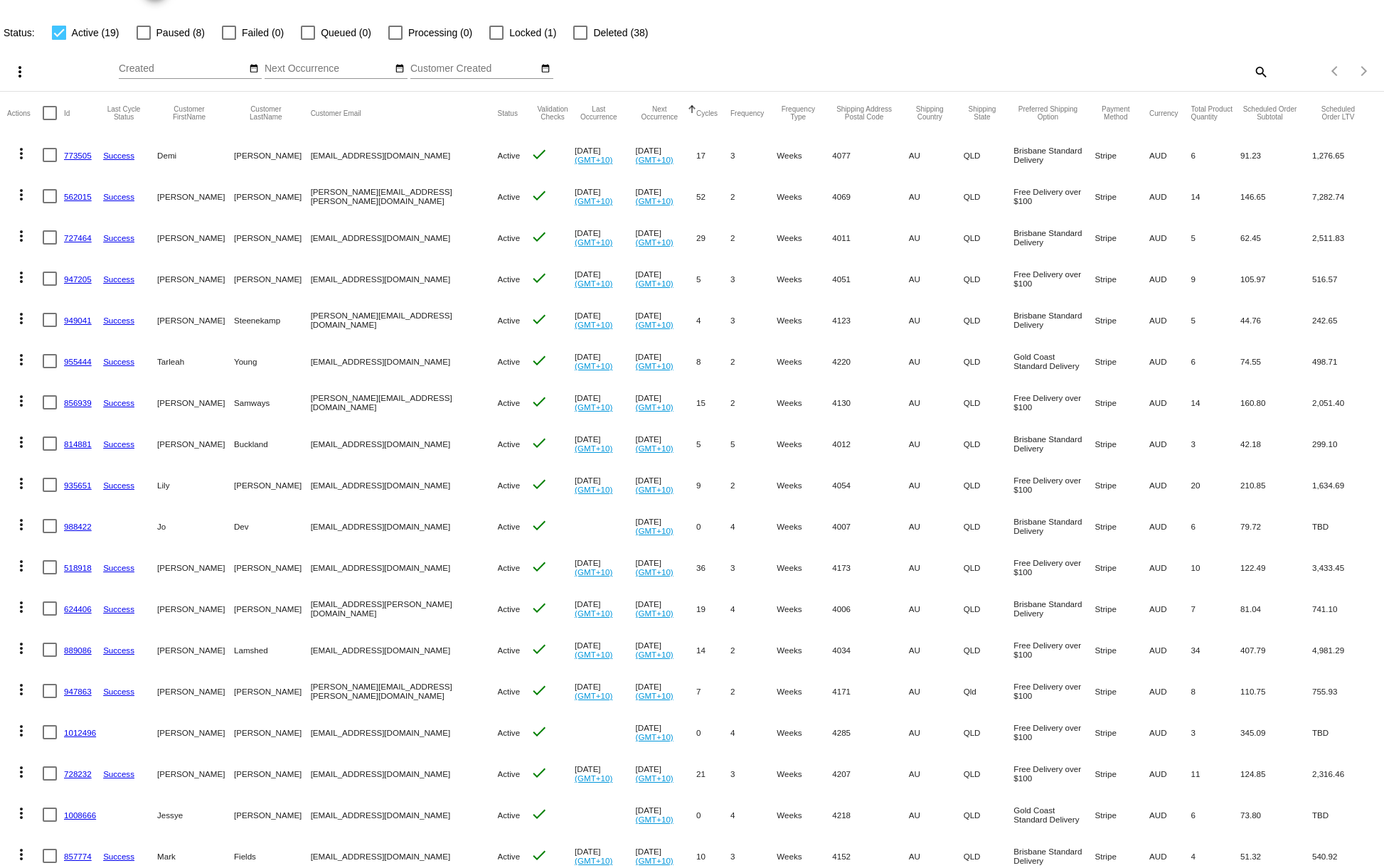
scroll to position [133, 0]
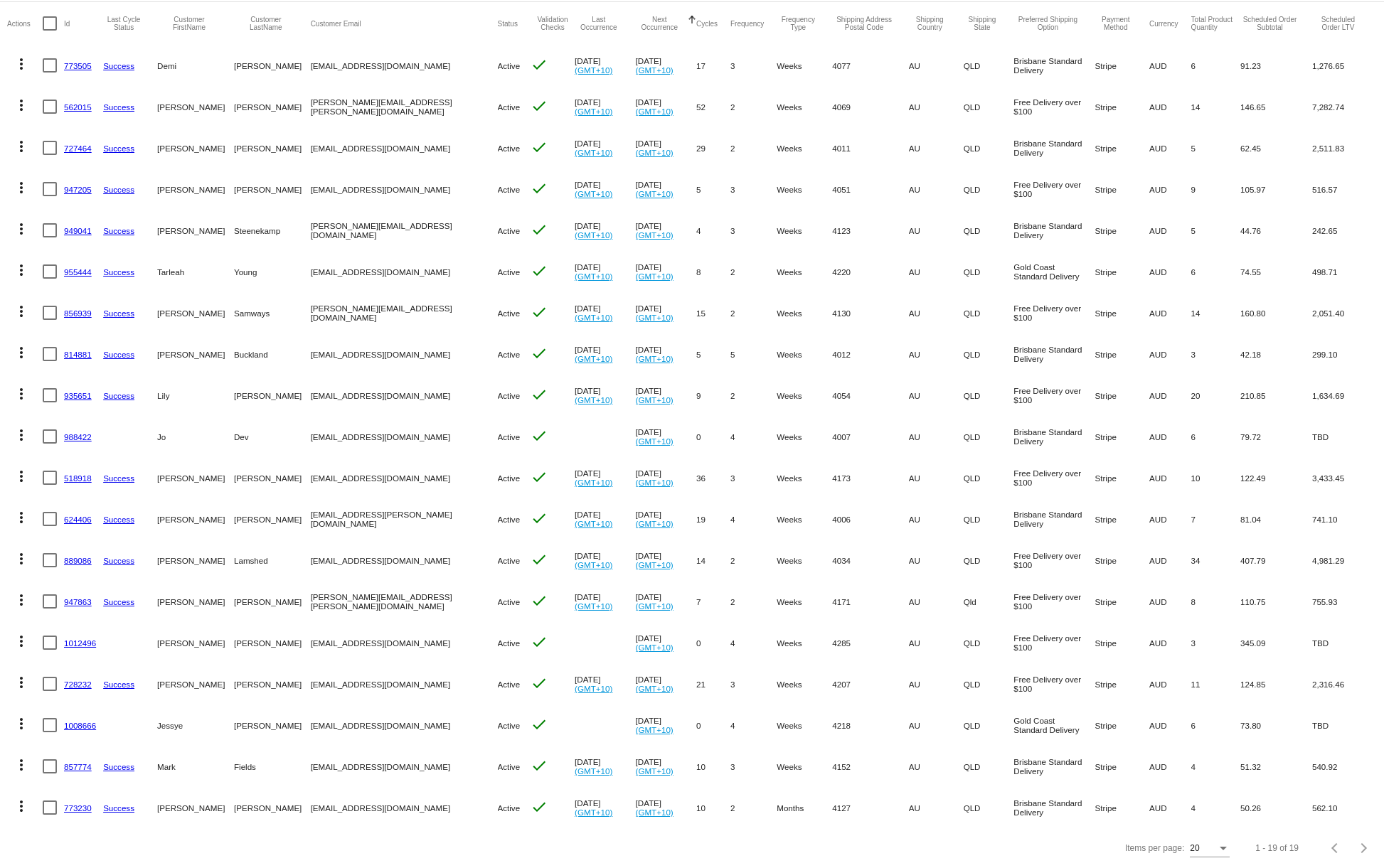
click at [80, 644] on link "1012496" at bounding box center [80, 643] width 32 height 10
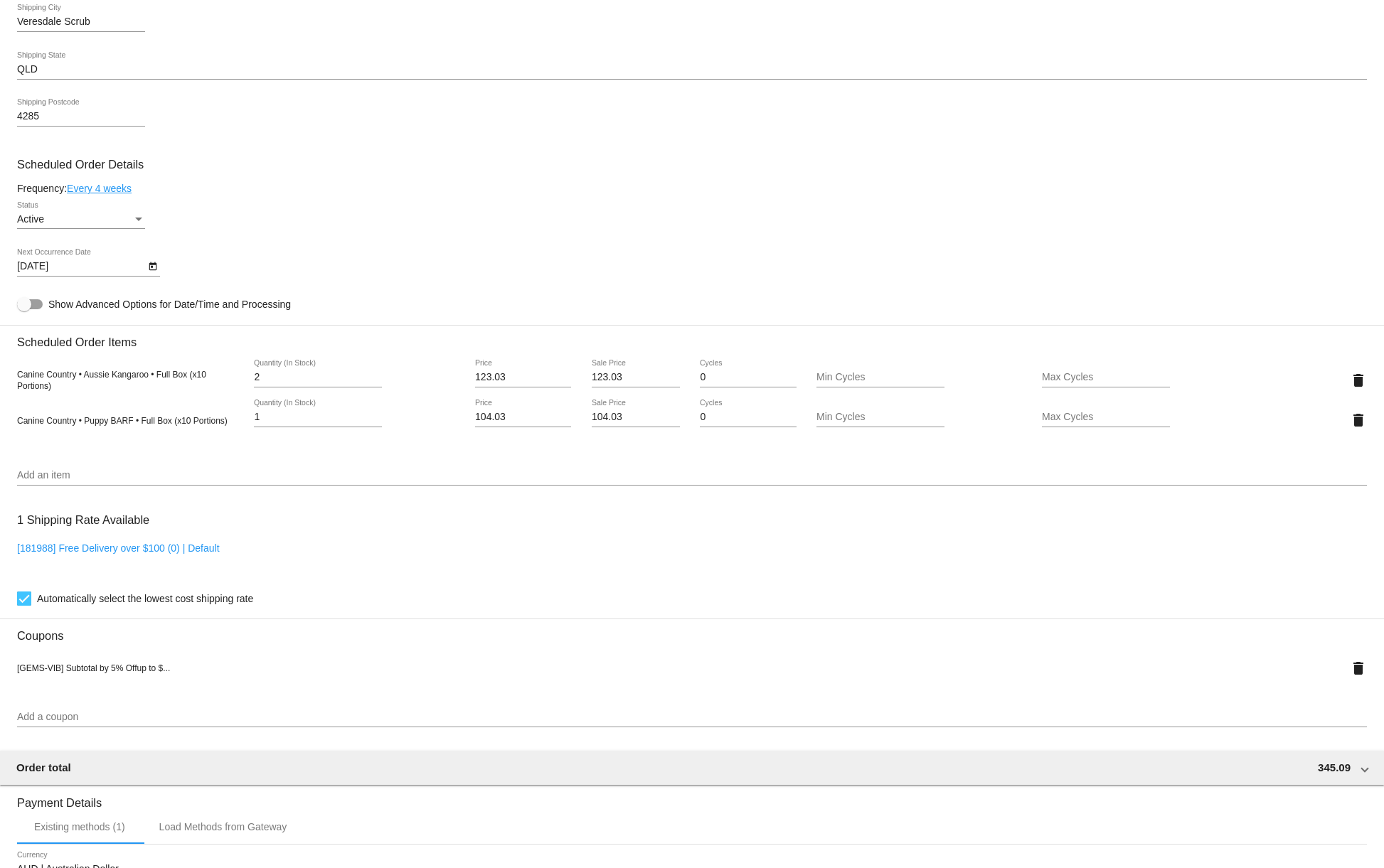
scroll to position [541, 0]
click at [58, 719] on input "Add a coupon" at bounding box center [692, 713] width 1350 height 11
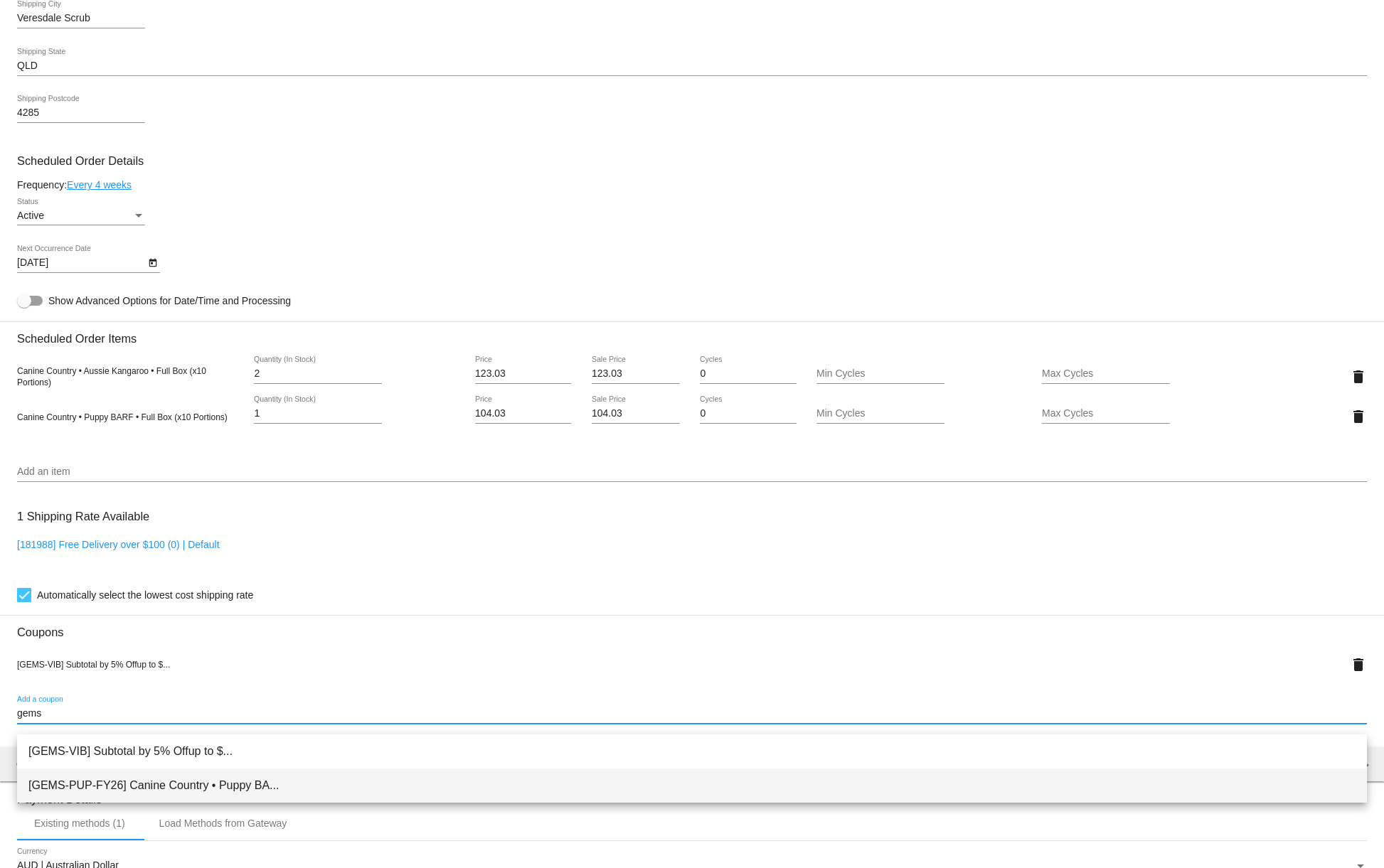
type input "gems"
click at [145, 784] on span "[GEMS-PUP-FY26] Canine Country • Puppy BA..." at bounding box center [692, 785] width 1328 height 34
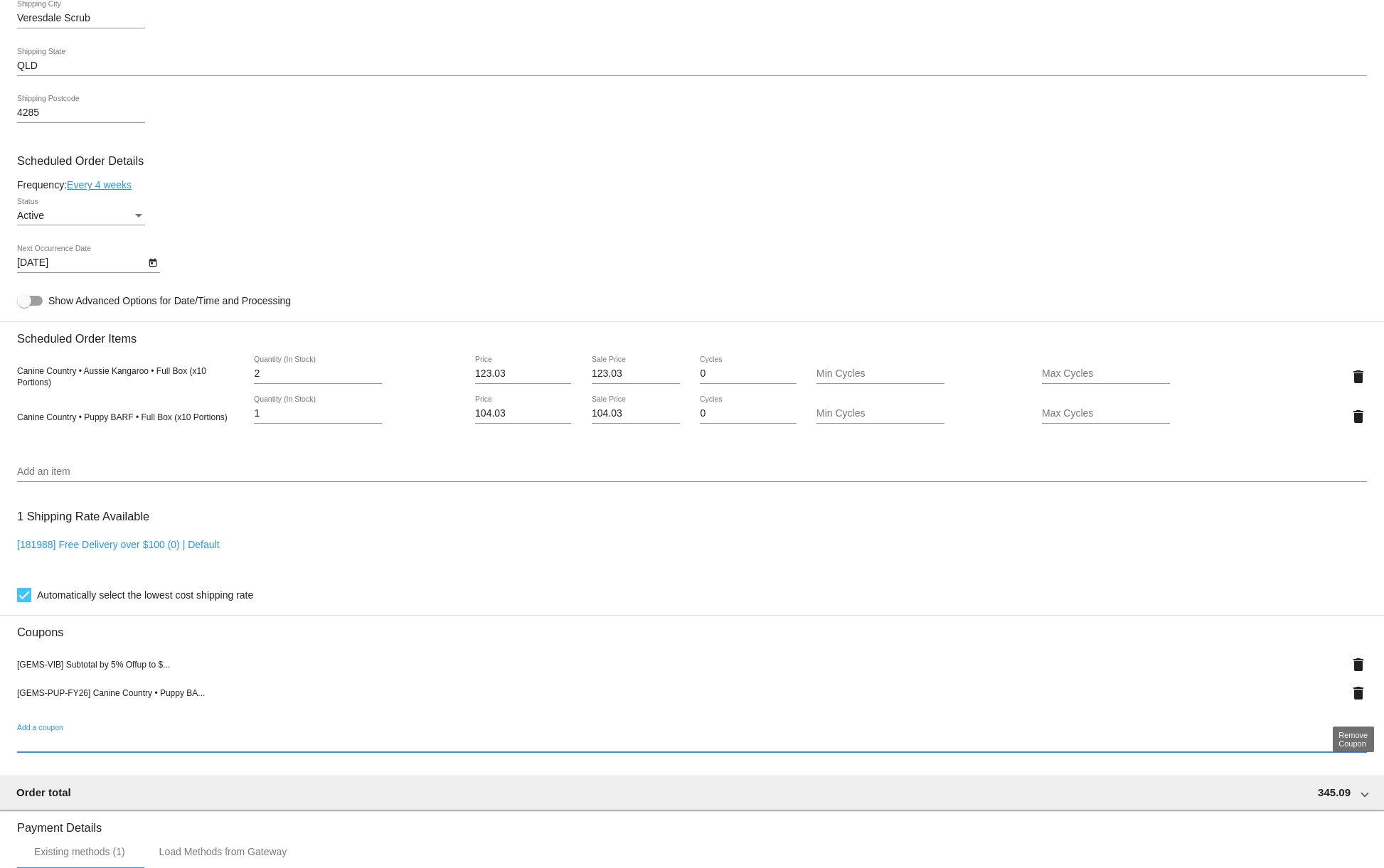
click at [1358, 700] on mat-icon "delete" at bounding box center [1358, 693] width 17 height 17
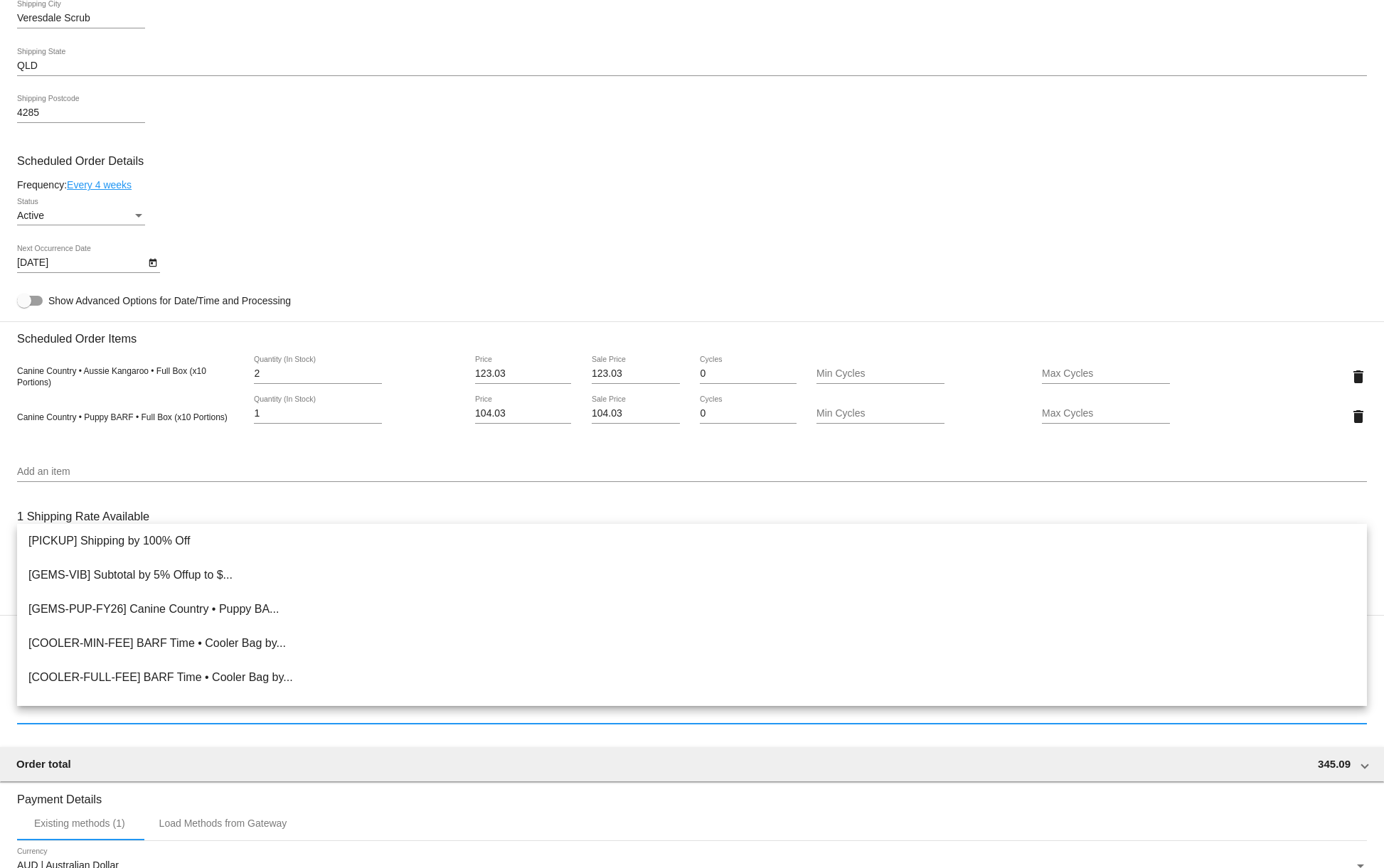
click at [79, 719] on input "Add a coupon" at bounding box center [692, 713] width 1350 height 11
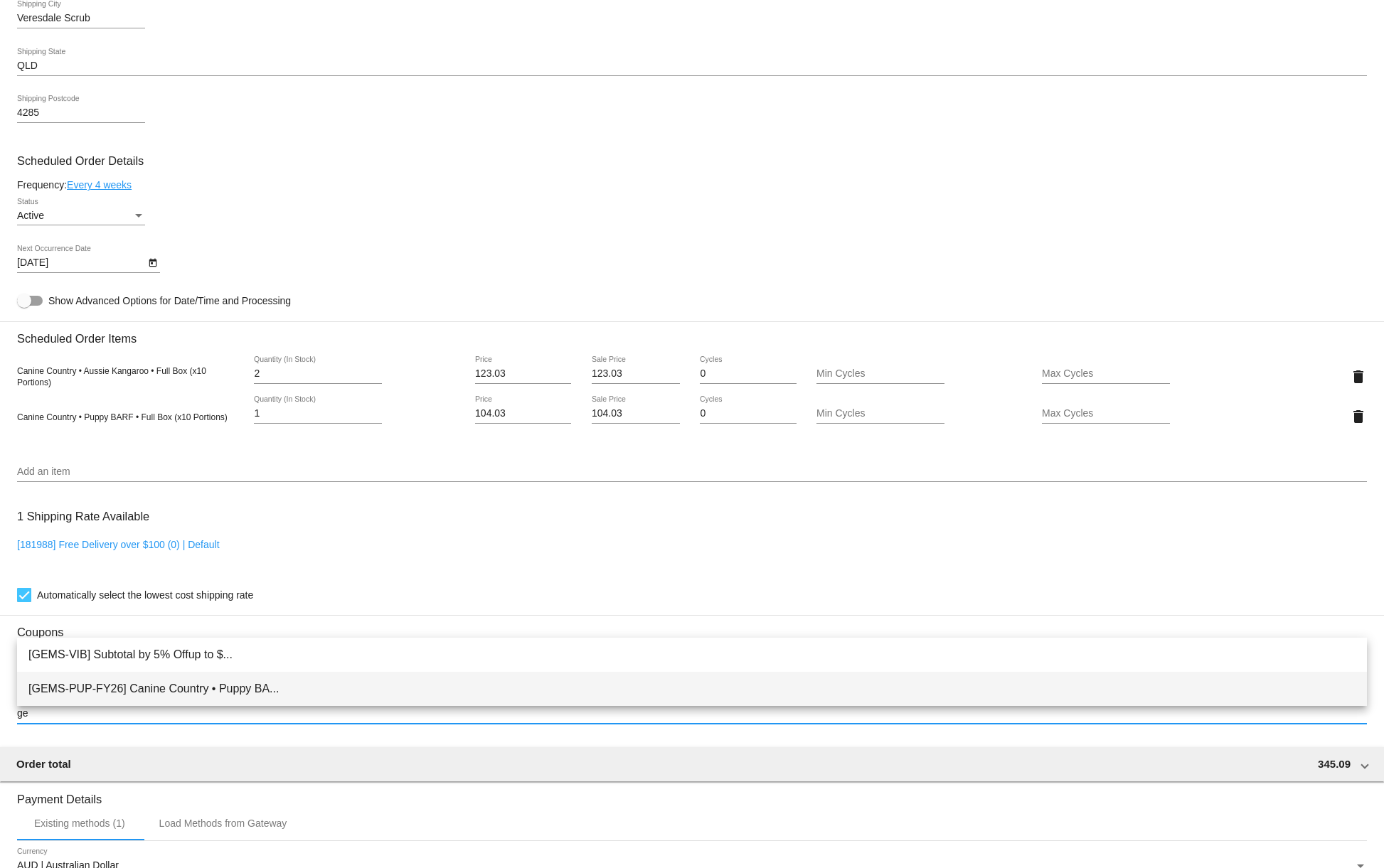
type input "ge"
click at [139, 689] on span "[GEMS-PUP-FY26] Canine Country • Puppy BA..." at bounding box center [692, 689] width 1328 height 34
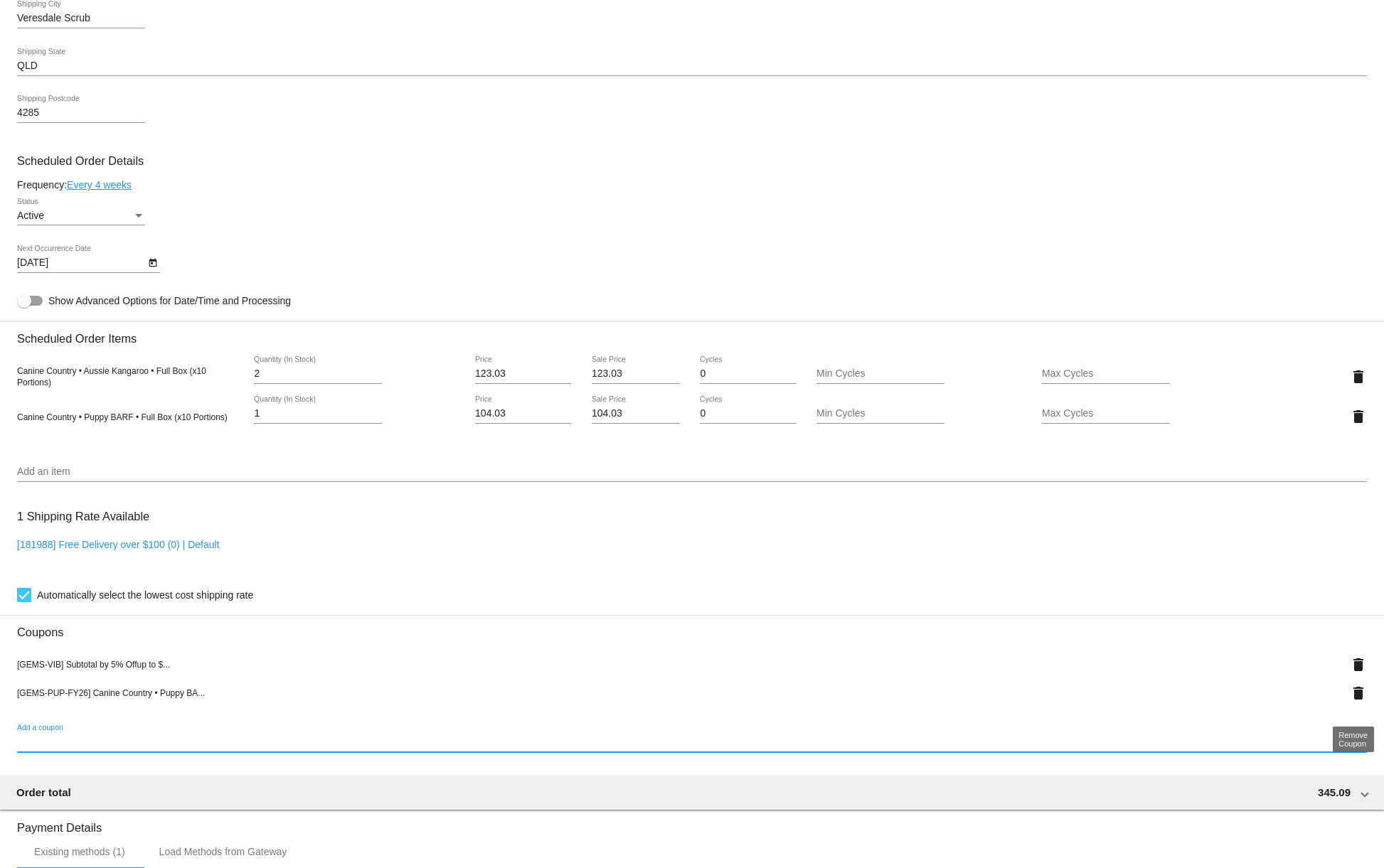
click at [1361, 702] on mat-icon "delete" at bounding box center [1358, 693] width 17 height 17
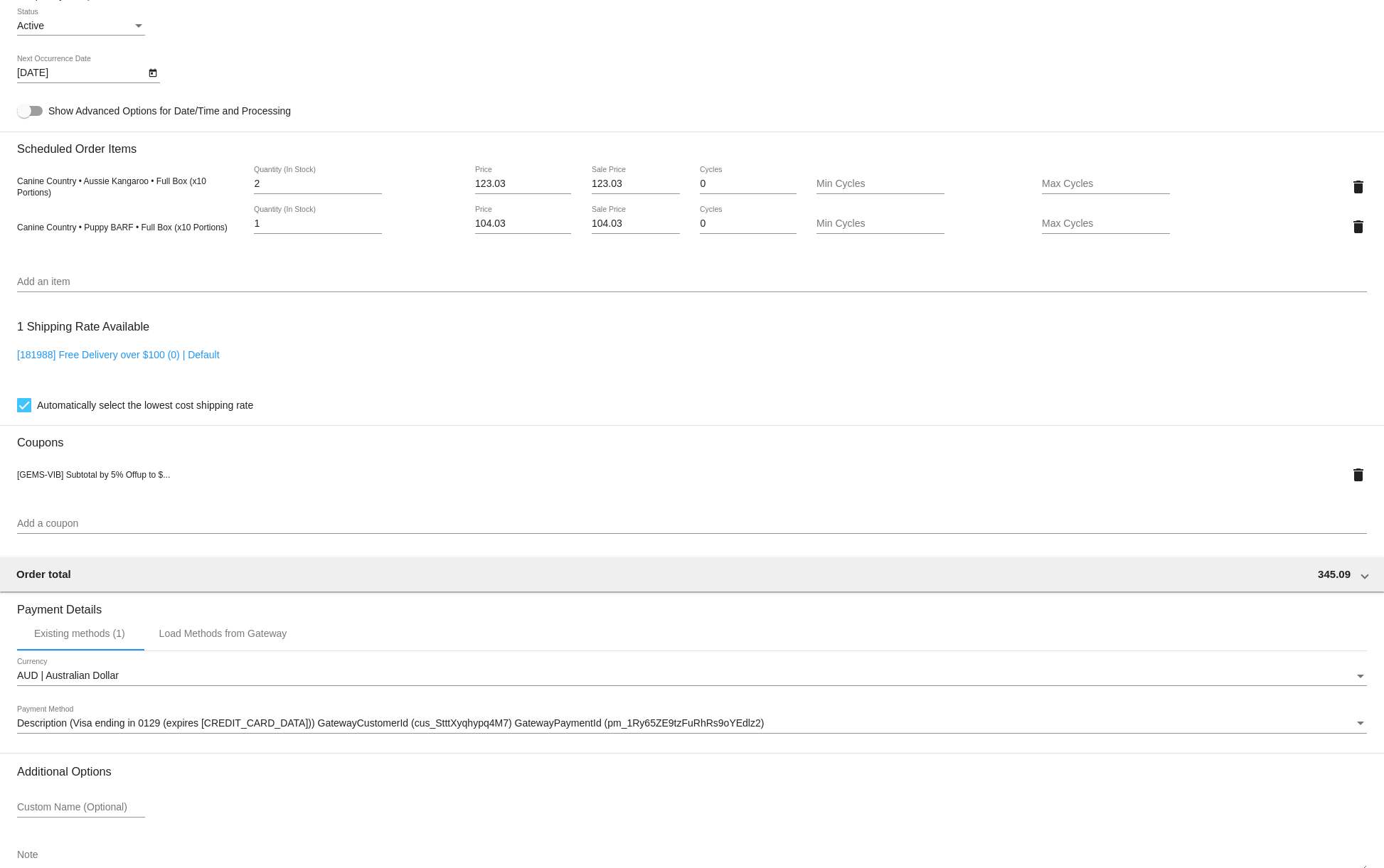
scroll to position [829, 0]
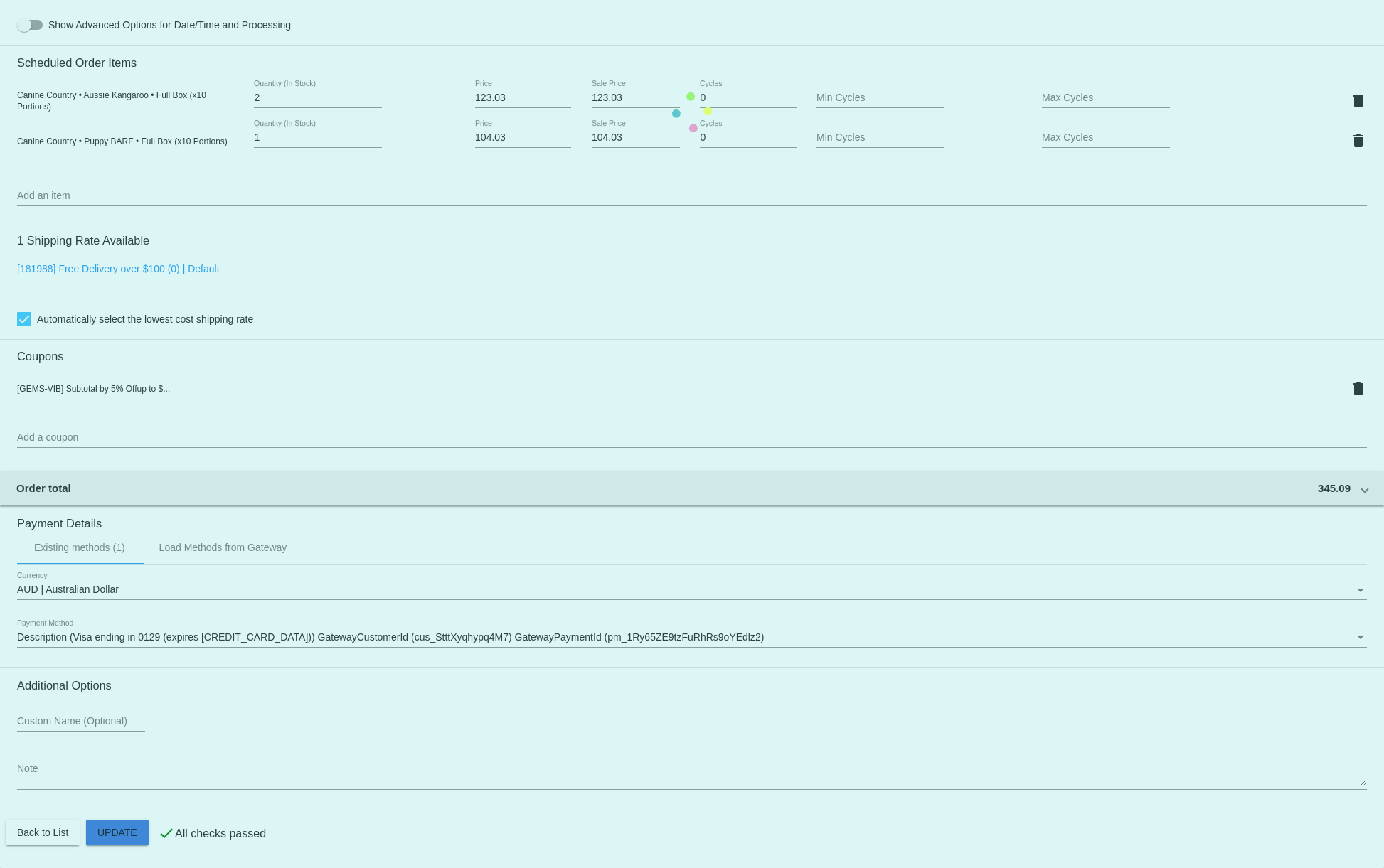
click at [124, 826] on mat-card "Customer 7010609: [PERSON_NAME] [EMAIL_ADDRESS][DOMAIN_NAME] Customer Shipping …" at bounding box center [692, 112] width 1384 height 1512
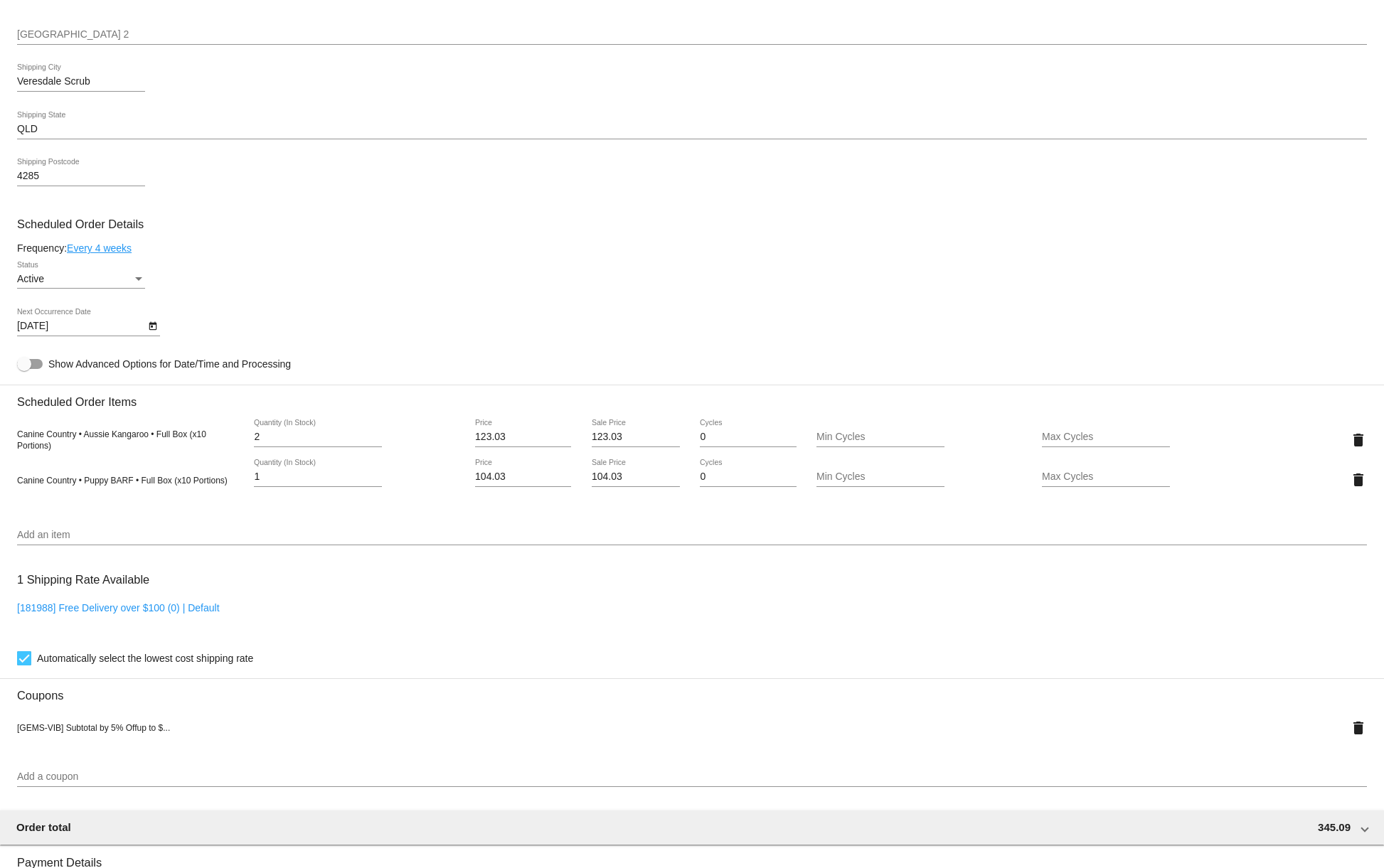
scroll to position [472, 0]
